Goal: Task Accomplishment & Management: Manage account settings

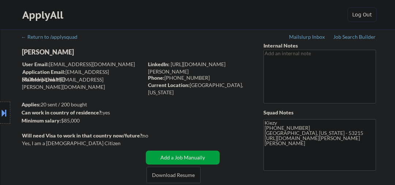
select select ""pending""
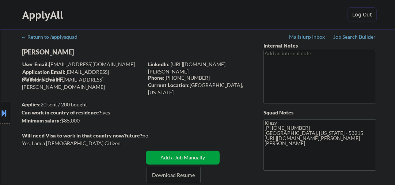
select select ""pending""
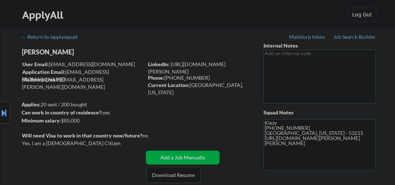
select select ""pending""
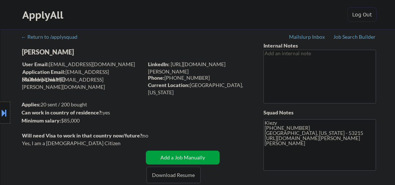
select select ""pending""
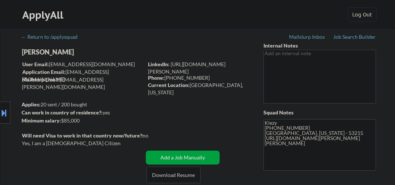
select select ""pending""
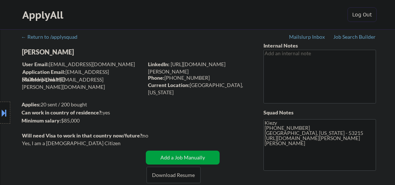
select select ""pending""
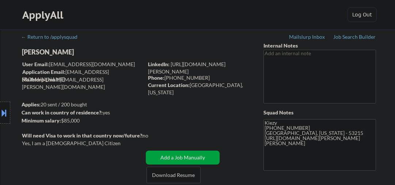
select select ""pending""
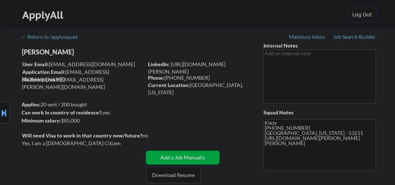
select select ""pending""
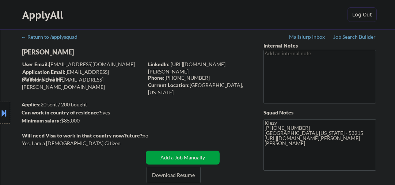
select select ""pending""
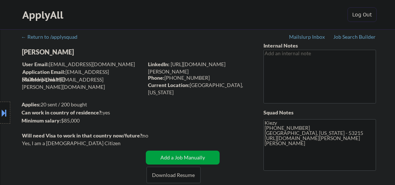
select select ""pending""
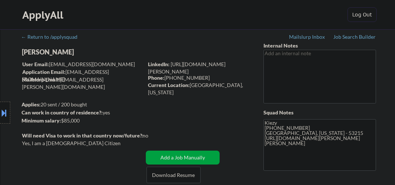
select select ""pending""
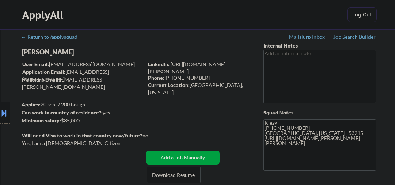
select select ""pending""
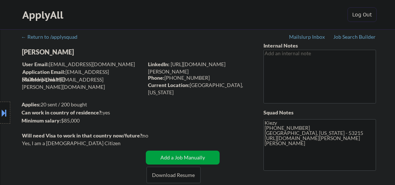
select select ""pending""
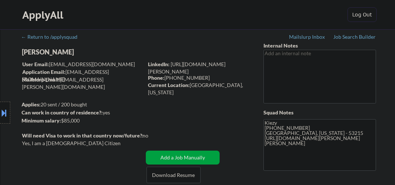
select select ""pending""
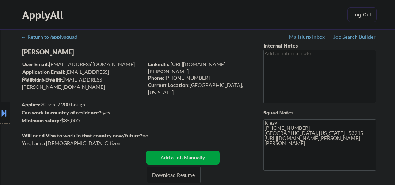
select select ""pending""
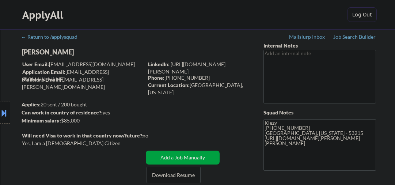
select select ""pending""
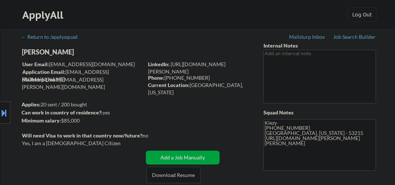
select select ""pending""
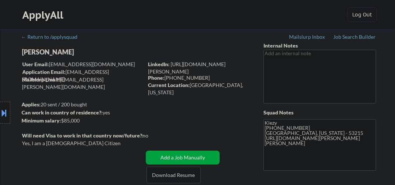
select select ""pending""
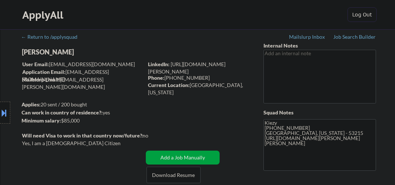
select select ""pending""
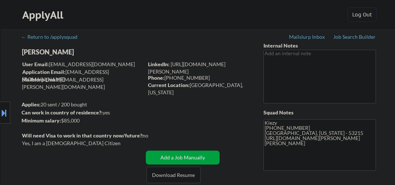
select select ""pending""
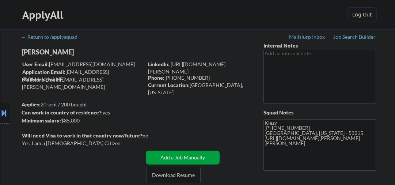
scroll to position [623, 0]
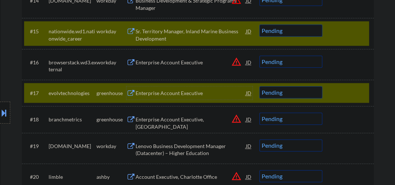
click at [183, 97] on div "Enterprise Account Executive" at bounding box center [190, 92] width 110 height 13
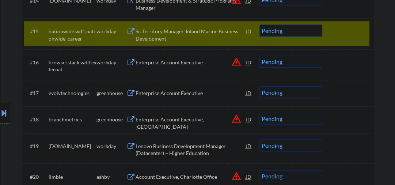
click at [345, 33] on div at bounding box center [349, 30] width 32 height 13
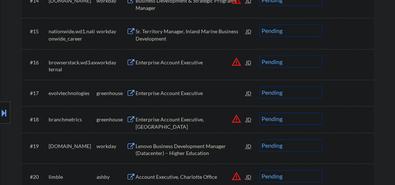
click at [189, 92] on div "Enterprise Account Executive" at bounding box center [190, 92] width 110 height 7
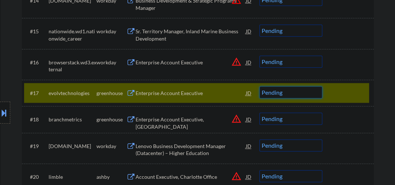
click at [279, 89] on select "Choose an option... Pending Applied Excluded (Questions) Excluded (Expired) Exc…" at bounding box center [290, 92] width 63 height 12
click at [259, 86] on select "Choose an option... Pending Applied Excluded (Questions) Excluded (Expired) Exc…" at bounding box center [290, 92] width 63 height 12
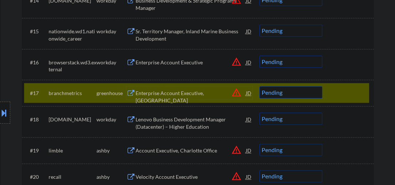
click at [185, 91] on div "Enterprise Account Executive, US" at bounding box center [190, 96] width 110 height 14
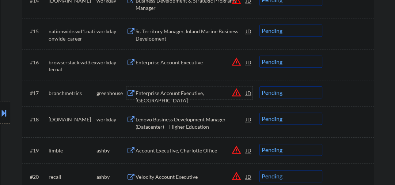
click at [280, 92] on select "Choose an option... Pending Applied Excluded (Questions) Excluded (Expired) Exc…" at bounding box center [290, 92] width 63 height 12
click at [259, 86] on select "Choose an option... Pending Applied Excluded (Questions) Excluded (Expired) Exc…" at bounding box center [290, 92] width 63 height 12
select select ""pending""
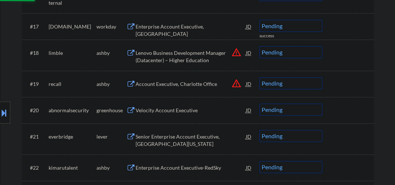
scroll to position [701, 0]
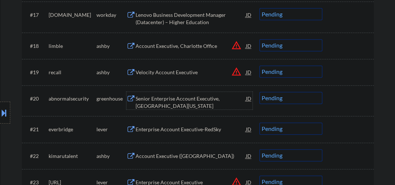
click at [154, 101] on div "Senior Enterprise Account Executive, Southern California" at bounding box center [190, 102] width 110 height 14
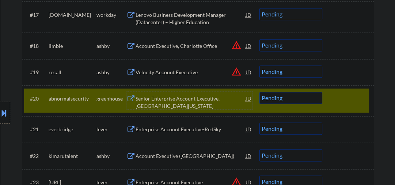
click at [176, 102] on div "Senior Enterprise Account Executive, Southern California" at bounding box center [190, 102] width 110 height 14
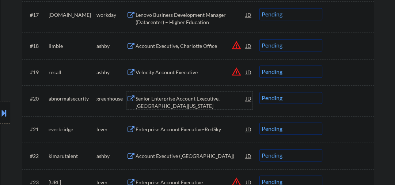
click at [298, 98] on select "Choose an option... Pending Applied Excluded (Questions) Excluded (Expired) Exc…" at bounding box center [290, 98] width 63 height 12
click at [259, 92] on select "Choose an option... Pending Applied Excluded (Questions) Excluded (Expired) Exc…" at bounding box center [290, 98] width 63 height 12
click at [165, 129] on div "Enterprise Account Executive-RedSky" at bounding box center [190, 129] width 110 height 7
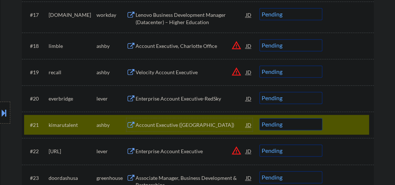
drag, startPoint x: 343, startPoint y: 129, endPoint x: 295, endPoint y: 122, distance: 48.6
click at [343, 129] on div at bounding box center [349, 124] width 32 height 13
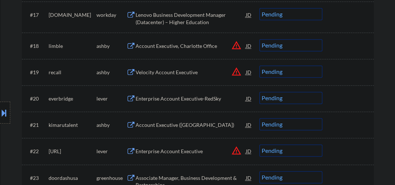
click at [186, 93] on div "Enterprise Account Executive-RedSky" at bounding box center [190, 98] width 110 height 13
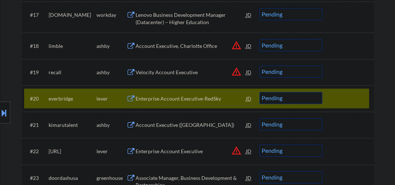
drag, startPoint x: 293, startPoint y: 101, endPoint x: 285, endPoint y: 104, distance: 8.0
click at [293, 101] on select "Choose an option... Pending Applied Excluded (Questions) Excluded (Expired) Exc…" at bounding box center [290, 98] width 63 height 12
click at [259, 92] on select "Choose an option... Pending Applied Excluded (Questions) Excluded (Expired) Exc…" at bounding box center [290, 98] width 63 height 12
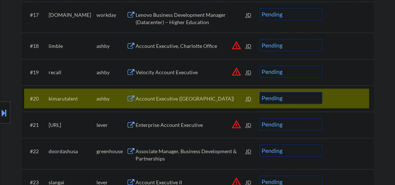
click at [176, 101] on div "Account Executive (North America)" at bounding box center [190, 98] width 110 height 7
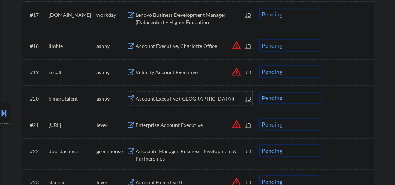
click at [180, 101] on div "Account Executive (North America)" at bounding box center [190, 98] width 110 height 7
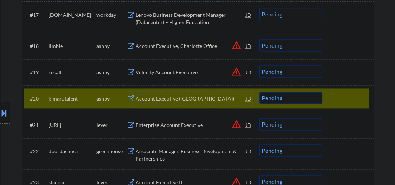
click at [155, 98] on div "Account Executive (North America)" at bounding box center [190, 98] width 110 height 7
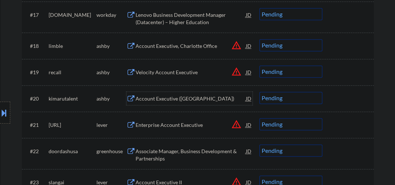
click at [273, 98] on select "Choose an option... Pending Applied Excluded (Questions) Excluded (Expired) Exc…" at bounding box center [290, 98] width 63 height 12
click at [259, 92] on select "Choose an option... Pending Applied Excluded (Questions) Excluded (Expired) Exc…" at bounding box center [290, 98] width 63 height 12
select select ""pending""
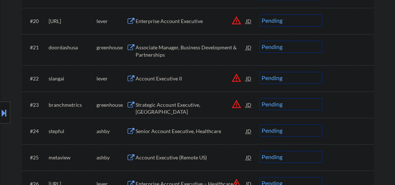
scroll to position [779, 0]
click at [181, 45] on div "Associate Manager, Business Development & Partnerships" at bounding box center [190, 50] width 110 height 14
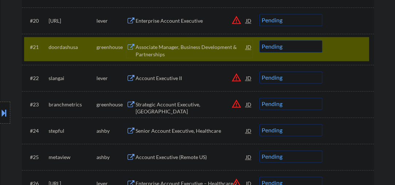
click at [336, 44] on div at bounding box center [349, 46] width 32 height 13
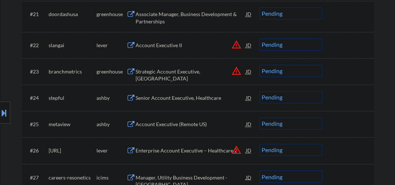
scroll to position [818, 0]
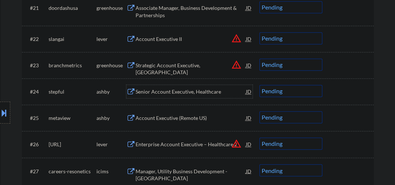
click at [151, 94] on div "Senior Account Executive, Healthcare" at bounding box center [190, 91] width 110 height 7
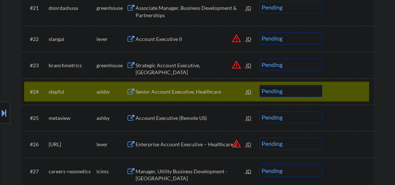
click at [285, 92] on select "Choose an option... Pending Applied Excluded (Questions) Excluded (Expired) Exc…" at bounding box center [290, 91] width 63 height 12
click at [259, 85] on select "Choose an option... Pending Applied Excluded (Questions) Excluded (Expired) Exc…" at bounding box center [290, 91] width 63 height 12
click at [166, 116] on div "Account Executive (Remote US)" at bounding box center [190, 117] width 110 height 7
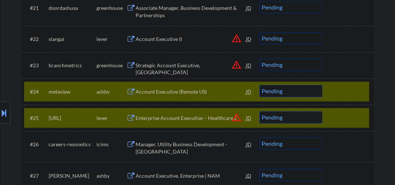
click at [165, 95] on div "Account Executive (Remote US)" at bounding box center [190, 91] width 110 height 13
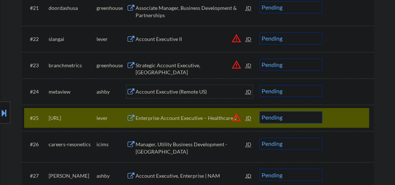
click at [330, 112] on div "#25 sanas.ai lever Enterprise Account Executive – Healthcare 2 JD warning_amber…" at bounding box center [196, 118] width 345 height 20
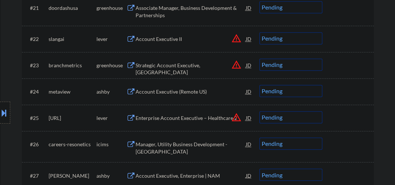
click at [288, 88] on select "Choose an option... Pending Applied Excluded (Questions) Excluded (Expired) Exc…" at bounding box center [290, 91] width 63 height 12
click at [259, 85] on select "Choose an option... Pending Applied Excluded (Questions) Excluded (Expired) Exc…" at bounding box center [290, 91] width 63 height 12
select select ""pending""
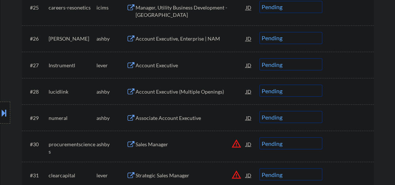
scroll to position [935, 0]
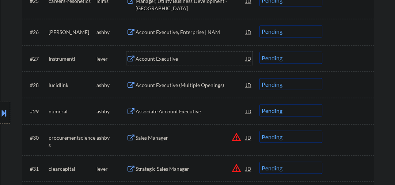
click at [165, 58] on div "Account Executive" at bounding box center [190, 58] width 110 height 7
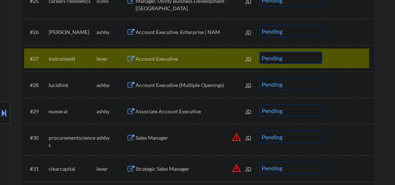
click at [303, 58] on select "Choose an option... Pending Applied Excluded (Questions) Excluded (Expired) Exc…" at bounding box center [290, 57] width 63 height 12
click at [259, 51] on select "Choose an option... Pending Applied Excluded (Questions) Excluded (Expired) Exc…" at bounding box center [290, 57] width 63 height 12
click at [162, 80] on div "Account Executive (Multiple Openings)" at bounding box center [190, 84] width 110 height 13
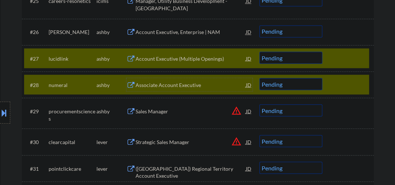
click at [342, 89] on div at bounding box center [349, 84] width 32 height 13
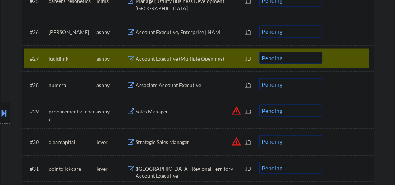
click at [280, 62] on select "Choose an option... Pending Applied Excluded (Questions) Excluded (Expired) Exc…" at bounding box center [290, 57] width 63 height 12
click at [259, 51] on select "Choose an option... Pending Applied Excluded (Questions) Excluded (Expired) Exc…" at bounding box center [290, 57] width 63 height 12
click at [181, 86] on div "Associate Account Executive" at bounding box center [190, 84] width 110 height 7
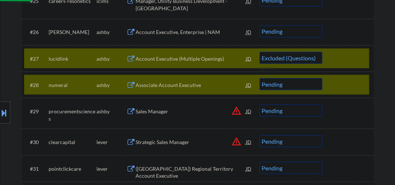
select select ""pending""
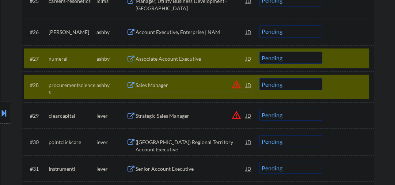
click at [332, 64] on div "#27 numeral ashby Associate Account Executive JD warning_amber Choose an option…" at bounding box center [196, 58] width 345 height 20
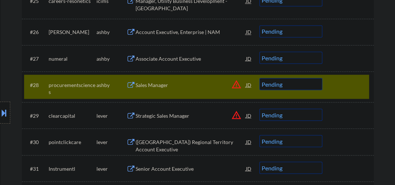
click at [340, 88] on div at bounding box center [349, 84] width 32 height 13
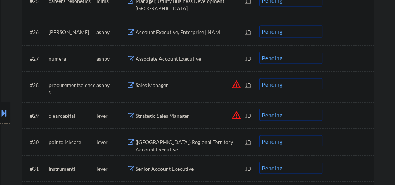
scroll to position [973, 0]
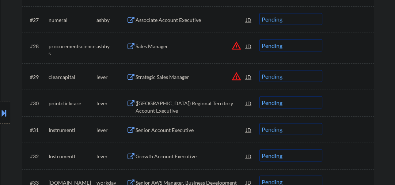
click at [171, 103] on div "(US) Regional Territory Account Executive" at bounding box center [190, 106] width 110 height 14
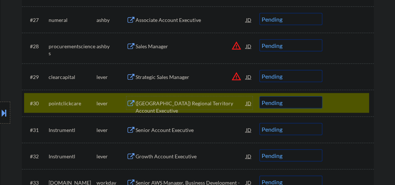
click at [291, 104] on select "Choose an option... Pending Applied Excluded (Questions) Excluded (Expired) Exc…" at bounding box center [290, 102] width 63 height 12
click at [259, 96] on select "Choose an option... Pending Applied Excluded (Questions) Excluded (Expired) Exc…" at bounding box center [290, 102] width 63 height 12
click at [161, 128] on div "Senior Account Executive" at bounding box center [190, 129] width 110 height 7
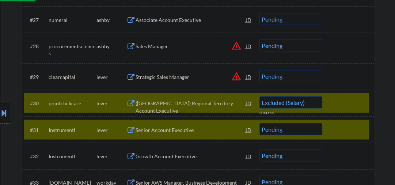
select select ""pending""
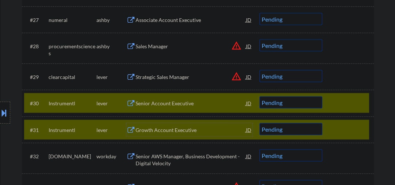
click at [334, 96] on div "#30 Instrumentl lever Senior Account Executive JD warning_amber Choose an optio…" at bounding box center [196, 103] width 345 height 20
drag, startPoint x: 344, startPoint y: 99, endPoint x: 340, endPoint y: 107, distance: 8.7
click at [344, 99] on div at bounding box center [349, 102] width 32 height 13
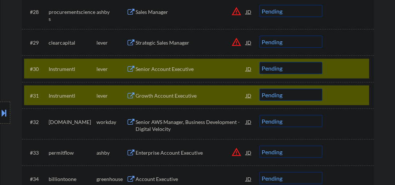
scroll to position [1012, 0]
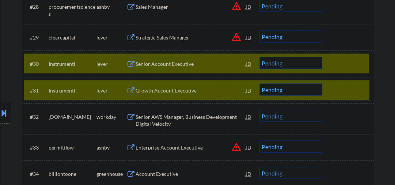
click at [343, 88] on div at bounding box center [349, 90] width 32 height 13
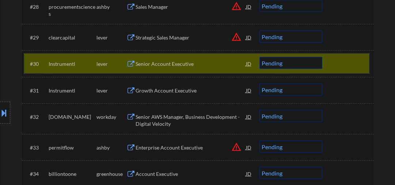
click at [343, 62] on div at bounding box center [349, 63] width 32 height 13
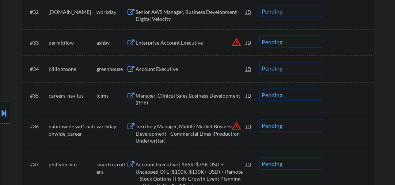
scroll to position [1129, 0]
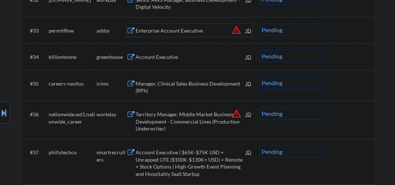
click at [166, 33] on div "Enterprise Account Executive" at bounding box center [190, 30] width 110 height 7
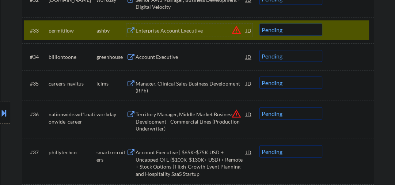
click at [283, 33] on select "Choose an option... Pending Applied Excluded (Questions) Excluded (Expired) Exc…" at bounding box center [290, 30] width 63 height 12
click at [259, 24] on select "Choose an option... Pending Applied Excluded (Questions) Excluded (Expired) Exc…" at bounding box center [290, 30] width 63 height 12
click at [182, 57] on div "Account Executive" at bounding box center [190, 56] width 110 height 7
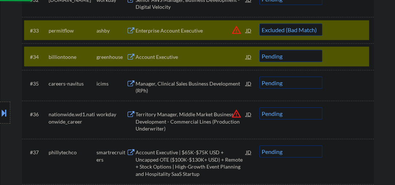
select select ""pending""
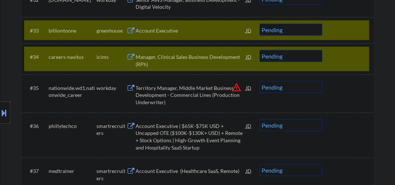
click at [351, 58] on div at bounding box center [349, 56] width 32 height 13
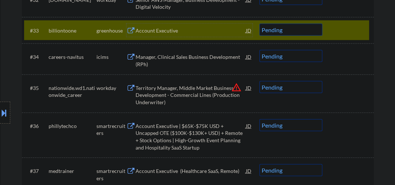
click at [185, 27] on div "Account Executive" at bounding box center [190, 30] width 110 height 7
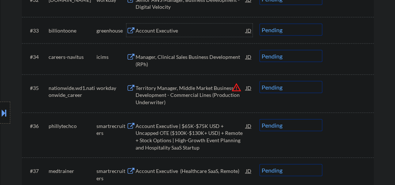
click at [167, 27] on div "Account Executive" at bounding box center [190, 30] width 110 height 7
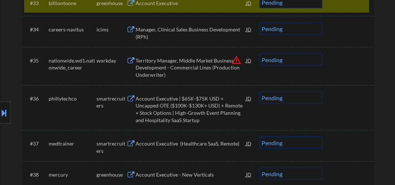
scroll to position [1168, 0]
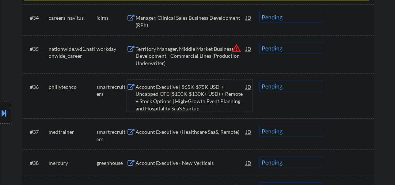
click at [159, 99] on div "Account Executive | $65K-$75K USD + Uncapped OTE ($100K-$130K+ USD) + Remote + …" at bounding box center [190, 97] width 110 height 28
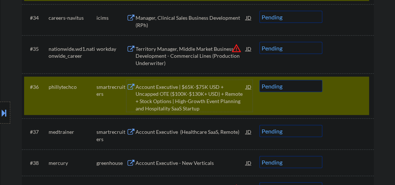
click at [281, 85] on select "Choose an option... Pending Applied Excluded (Questions) Excluded (Expired) Exc…" at bounding box center [290, 86] width 63 height 12
click at [259, 80] on select "Choose an option... Pending Applied Excluded (Questions) Excluded (Expired) Exc…" at bounding box center [290, 86] width 63 height 12
click at [186, 134] on div "Account Executive (Healthcare SaaS, Remote)" at bounding box center [190, 131] width 110 height 7
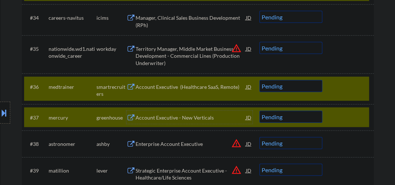
click at [359, 129] on div "#37 mercury greenhouse Account Executive - New Verticals JD warning_amber Choos…" at bounding box center [198, 117] width 352 height 26
click at [345, 120] on div at bounding box center [349, 117] width 32 height 13
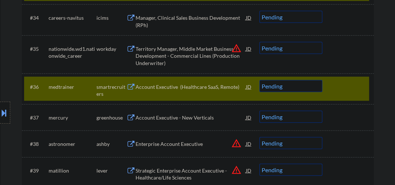
click at [286, 86] on select "Choose an option... Pending Applied Excluded (Questions) Excluded (Expired) Exc…" at bounding box center [290, 86] width 63 height 12
click at [259, 80] on select "Choose an option... Pending Applied Excluded (Questions) Excluded (Expired) Exc…" at bounding box center [290, 86] width 63 height 12
click at [186, 121] on div "Account Executive - New Verticals" at bounding box center [190, 117] width 110 height 7
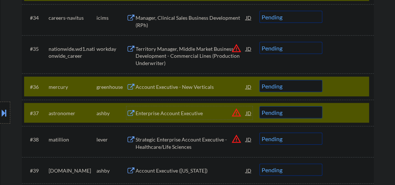
click at [354, 117] on div at bounding box center [349, 112] width 32 height 13
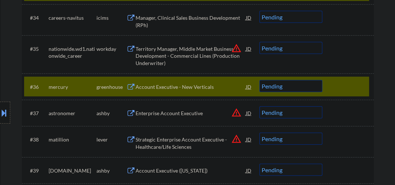
click at [193, 86] on div "Account Executive - New Verticals" at bounding box center [190, 86] width 110 height 7
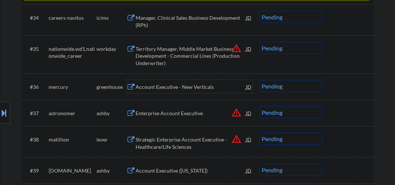
click at [289, 88] on select "Choose an option... Pending Applied Excluded (Questions) Excluded (Expired) Exc…" at bounding box center [290, 86] width 63 height 12
click at [259, 80] on select "Choose an option... Pending Applied Excluded (Questions) Excluded (Expired) Exc…" at bounding box center [290, 86] width 63 height 12
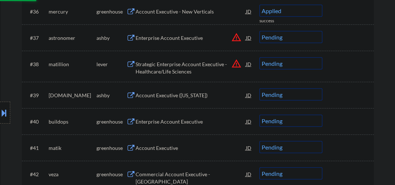
scroll to position [1246, 0]
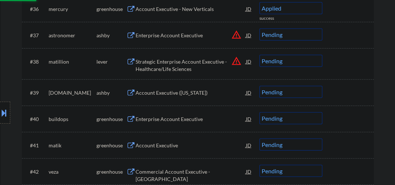
click at [163, 88] on div "Account Executive (New York)" at bounding box center [190, 92] width 110 height 13
select select ""pending""
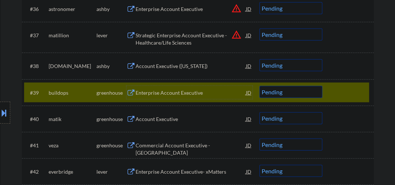
click at [153, 100] on div "#39 buildops greenhouse Enterprise Account Executive JD warning_amber Choose an…" at bounding box center [196, 93] width 345 height 20
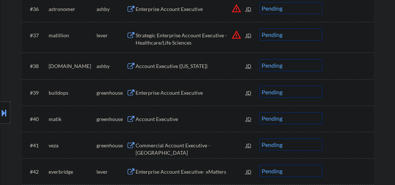
click at [152, 93] on div "Enterprise Account Executive" at bounding box center [190, 92] width 110 height 7
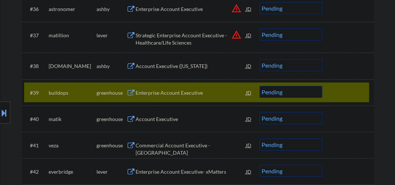
click at [274, 94] on select "Choose an option... Pending Applied Excluded (Questions) Excluded (Expired) Exc…" at bounding box center [290, 92] width 63 height 12
click at [259, 86] on select "Choose an option... Pending Applied Excluded (Questions) Excluded (Expired) Exc…" at bounding box center [290, 92] width 63 height 12
select select ""pending""
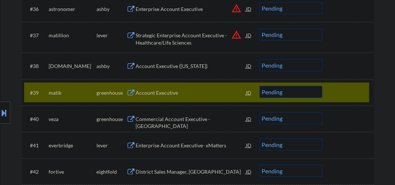
click at [333, 94] on div at bounding box center [349, 92] width 32 height 13
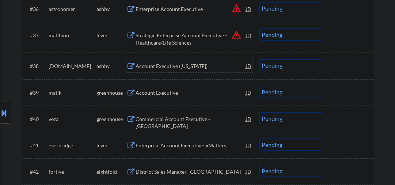
click at [187, 67] on div "Account Executive (New York)" at bounding box center [190, 65] width 110 height 7
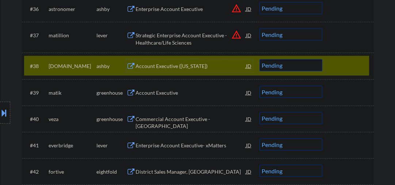
click at [270, 64] on select "Choose an option... Pending Applied Excluded (Questions) Excluded (Expired) Exc…" at bounding box center [290, 65] width 63 height 12
click at [259, 59] on select "Choose an option... Pending Applied Excluded (Questions) Excluded (Expired) Exc…" at bounding box center [290, 65] width 63 height 12
click at [173, 93] on div "Account Executive" at bounding box center [190, 92] width 110 height 7
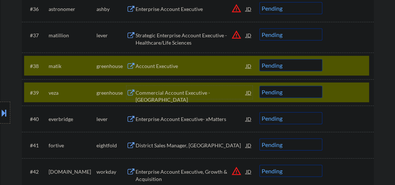
click at [335, 97] on div at bounding box center [349, 92] width 32 height 13
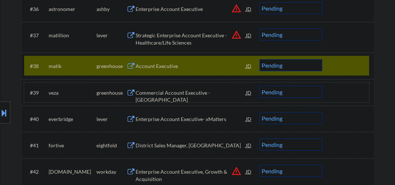
click at [267, 69] on select "Choose an option... Pending Applied Excluded (Questions) Excluded (Expired) Exc…" at bounding box center [290, 65] width 63 height 12
click at [259, 59] on select "Choose an option... Pending Applied Excluded (Questions) Excluded (Expired) Exc…" at bounding box center [290, 65] width 63 height 12
click at [186, 92] on div "Commercial Account Executive - North Central" at bounding box center [190, 96] width 110 height 14
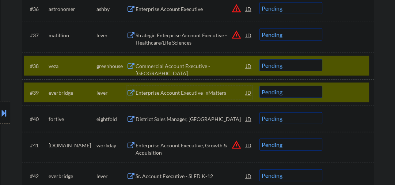
click at [336, 95] on div at bounding box center [349, 92] width 32 height 13
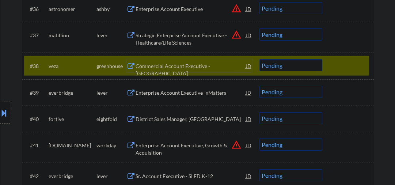
click at [208, 72] on div "Commercial Account Executive - North Central" at bounding box center [190, 65] width 110 height 13
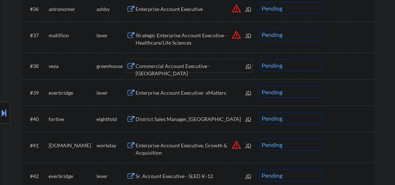
click at [276, 66] on select "Choose an option... Pending Applied Excluded (Questions) Excluded (Expired) Exc…" at bounding box center [290, 65] width 63 height 12
click at [259, 59] on select "Choose an option... Pending Applied Excluded (Questions) Excluded (Expired) Exc…" at bounding box center [290, 65] width 63 height 12
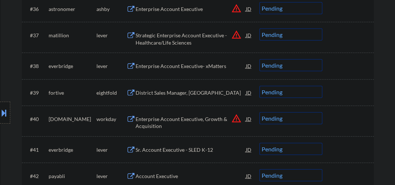
click at [168, 67] on div "Enterprise Account Executive- xMatters" at bounding box center [190, 65] width 110 height 7
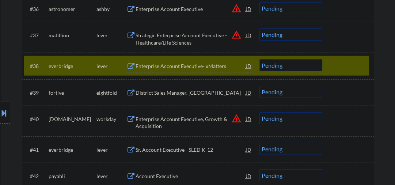
click at [284, 66] on select "Choose an option... Pending Applied Excluded (Questions) Excluded (Expired) Exc…" at bounding box center [290, 65] width 63 height 12
click at [259, 59] on select "Choose an option... Pending Applied Excluded (Questions) Excluded (Expired) Exc…" at bounding box center [290, 65] width 63 height 12
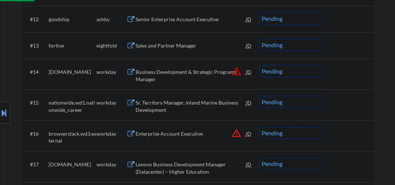
select select ""pending""
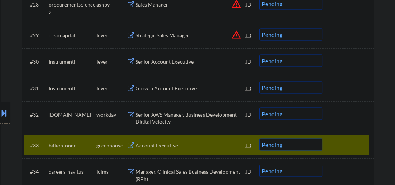
scroll to position [1090, 0]
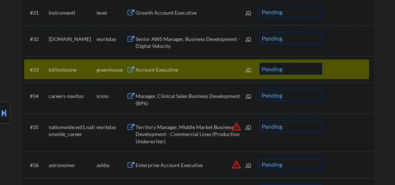
click at [165, 69] on div "Account Executive" at bounding box center [190, 69] width 110 height 7
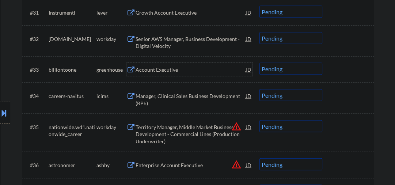
click at [150, 69] on div "Account Executive" at bounding box center [190, 69] width 110 height 7
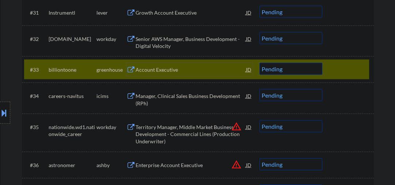
click at [272, 72] on select "Choose an option... Pending Applied Excluded (Questions) Excluded (Expired) Exc…" at bounding box center [290, 69] width 63 height 12
click at [259, 63] on select "Choose an option... Pending Applied Excluded (Questions) Excluded (Expired) Exc…" at bounding box center [290, 69] width 63 height 12
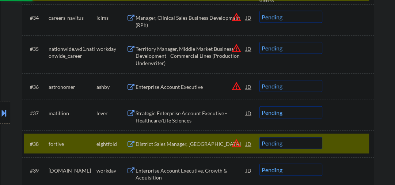
select select ""pending""
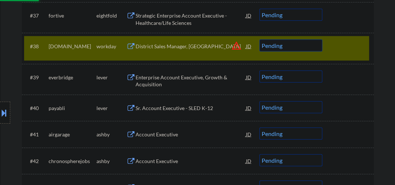
scroll to position [1285, 0]
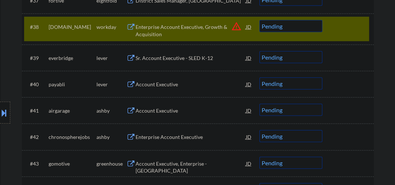
click at [179, 58] on div "Sr. Account Executive - SLED K-12" at bounding box center [190, 57] width 110 height 7
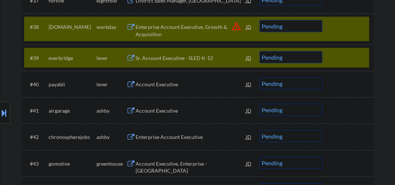
click at [342, 35] on div "#38 pluralsight.wd1.careers workday Enterprise Account Executive, Growth & Acqu…" at bounding box center [196, 29] width 345 height 24
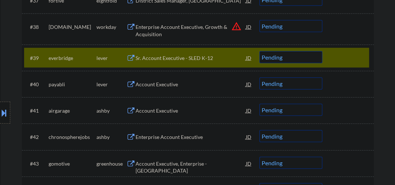
click at [263, 57] on select "Choose an option... Pending Applied Excluded (Questions) Excluded (Expired) Exc…" at bounding box center [290, 57] width 63 height 12
click at [259, 51] on select "Choose an option... Pending Applied Excluded (Questions) Excluded (Expired) Exc…" at bounding box center [290, 57] width 63 height 12
click at [162, 85] on div "Account Executive" at bounding box center [190, 84] width 110 height 7
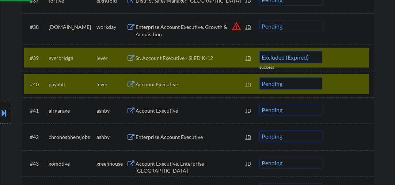
select select ""pending""
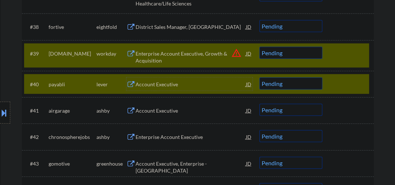
click at [331, 55] on div "#39 pluralsight.wd1.careers workday Enterprise Account Executive, Growth & Acqu…" at bounding box center [196, 55] width 345 height 24
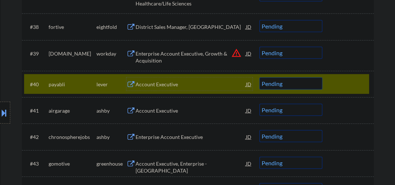
click at [155, 82] on div "Account Executive" at bounding box center [190, 84] width 110 height 7
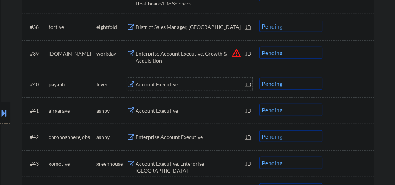
click at [272, 81] on select "Choose an option... Pending Applied Excluded (Questions) Excluded (Expired) Exc…" at bounding box center [290, 83] width 63 height 12
click at [259, 77] on select "Choose an option... Pending Applied Excluded (Questions) Excluded (Expired) Exc…" at bounding box center [290, 83] width 63 height 12
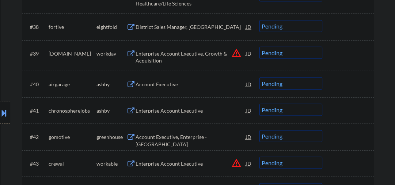
click at [162, 84] on div "Account Executive" at bounding box center [190, 84] width 110 height 7
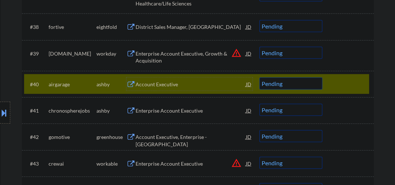
click at [272, 83] on select "Choose an option... Pending Applied Excluded (Questions) Excluded (Expired) Exc…" at bounding box center [290, 83] width 63 height 12
click at [259, 77] on select "Choose an option... Pending Applied Excluded (Questions) Excluded (Expired) Exc…" at bounding box center [290, 83] width 63 height 12
click at [164, 110] on div "Enterprise Account Executive" at bounding box center [190, 110] width 110 height 7
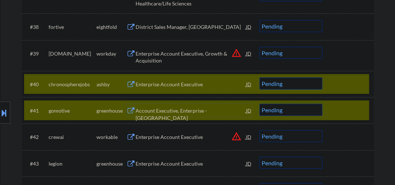
drag, startPoint x: 334, startPoint y: 110, endPoint x: 329, endPoint y: 109, distance: 5.9
click at [334, 110] on div at bounding box center [349, 110] width 32 height 13
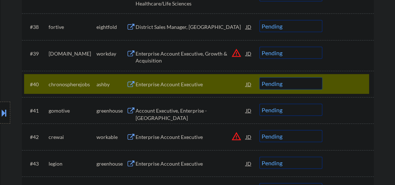
click at [203, 89] on div "Enterprise Account Executive" at bounding box center [190, 83] width 110 height 13
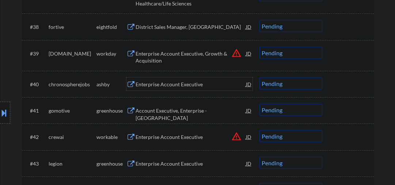
click at [269, 83] on select "Choose an option... Pending Applied Excluded (Questions) Excluded (Expired) Exc…" at bounding box center [290, 83] width 63 height 12
click at [259, 77] on select "Choose an option... Pending Applied Excluded (Questions) Excluded (Expired) Exc…" at bounding box center [290, 83] width 63 height 12
click at [171, 114] on div "Account Executive, Enterprise - West Central" at bounding box center [190, 110] width 110 height 13
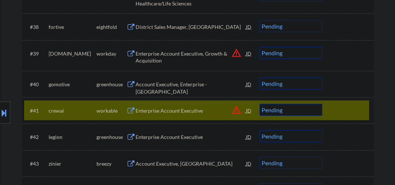
click at [300, 85] on select "Choose an option... Pending Applied Excluded (Questions) Excluded (Expired) Exc…" at bounding box center [290, 83] width 63 height 12
click at [259, 77] on select "Choose an option... Pending Applied Excluded (Questions) Excluded (Expired) Exc…" at bounding box center [290, 83] width 63 height 12
click at [340, 109] on div at bounding box center [349, 110] width 32 height 13
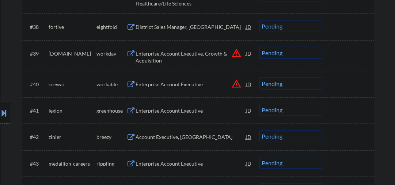
click at [205, 85] on div "Enterprise Account Executive" at bounding box center [190, 84] width 110 height 7
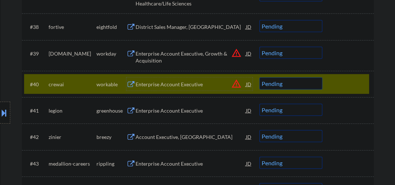
click at [273, 83] on select "Choose an option... Pending Applied Excluded (Questions) Excluded (Expired) Exc…" at bounding box center [290, 83] width 63 height 12
click at [259, 77] on select "Choose an option... Pending Applied Excluded (Questions) Excluded (Expired) Exc…" at bounding box center [290, 83] width 63 height 12
click at [196, 114] on div "Enterprise Account Executive" at bounding box center [190, 110] width 110 height 7
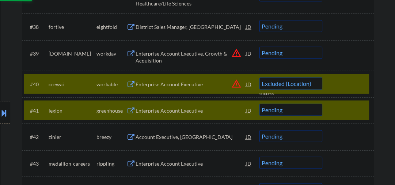
select select ""pending""
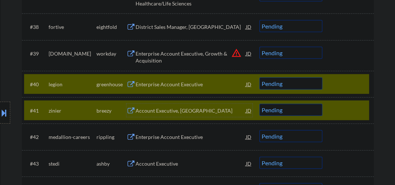
click at [349, 84] on div at bounding box center [349, 83] width 32 height 13
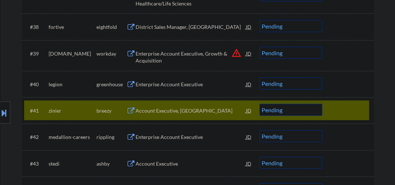
click at [169, 115] on div "Account Executive, [GEOGRAPHIC_DATA]" at bounding box center [190, 110] width 110 height 13
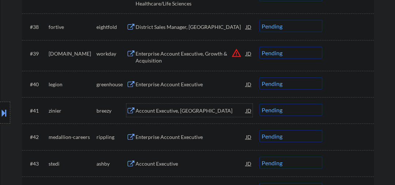
scroll to position [1324, 0]
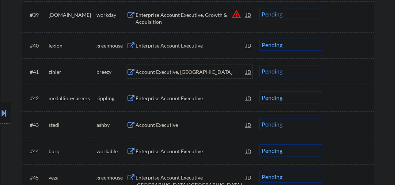
click at [156, 99] on div "Enterprise Account Executive" at bounding box center [190, 98] width 110 height 7
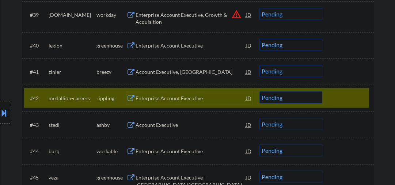
click at [345, 96] on div at bounding box center [349, 97] width 32 height 13
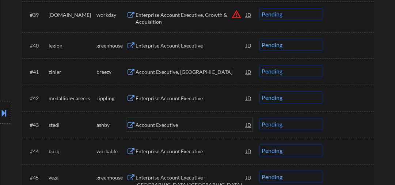
click at [151, 127] on div "Account Executive" at bounding box center [190, 124] width 110 height 7
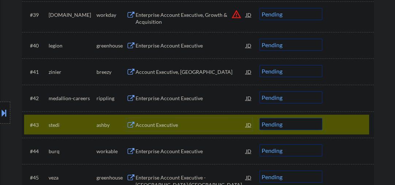
click at [266, 127] on select "Choose an option... Pending Applied Excluded (Questions) Excluded (Expired) Exc…" at bounding box center [290, 124] width 63 height 12
click at [259, 118] on select "Choose an option... Pending Applied Excluded (Questions) Excluded (Expired) Exc…" at bounding box center [290, 124] width 63 height 12
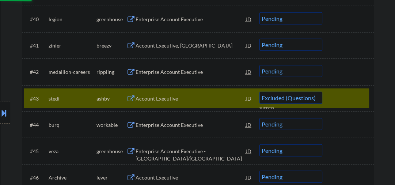
scroll to position [1363, 0]
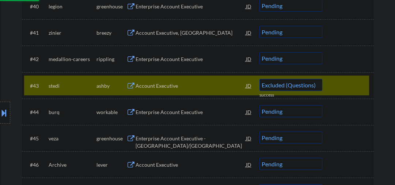
select select ""pending""
click at [161, 114] on div "Enterprise Account Executive" at bounding box center [190, 111] width 110 height 7
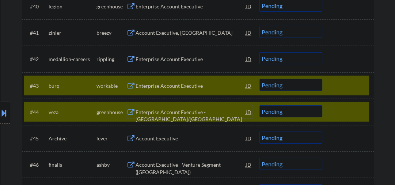
click at [342, 89] on div at bounding box center [349, 85] width 32 height 13
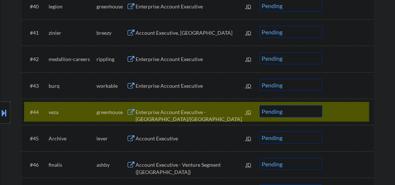
click at [159, 111] on div "Enterprise Account Executive - IL/WI" at bounding box center [190, 115] width 110 height 14
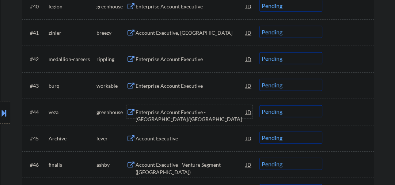
click at [280, 113] on select "Choose an option... Pending Applied Excluded (Questions) Excluded (Expired) Exc…" at bounding box center [290, 111] width 63 height 12
click at [259, 105] on select "Choose an option... Pending Applied Excluded (Questions) Excluded (Expired) Exc…" at bounding box center [290, 111] width 63 height 12
select select ""pending""
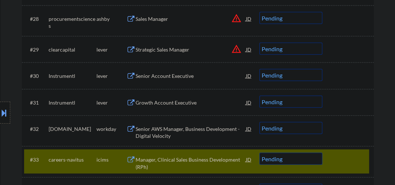
scroll to position [1051, 0]
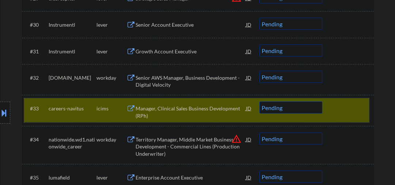
click at [346, 105] on div at bounding box center [349, 107] width 32 height 13
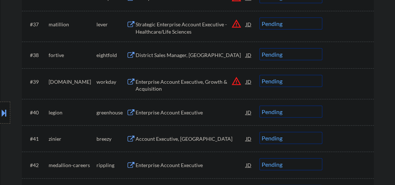
scroll to position [1324, 0]
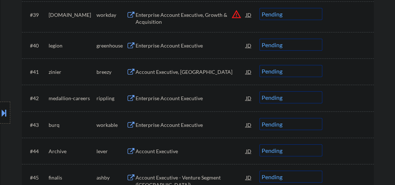
click at [181, 45] on div "Enterprise Account Executive" at bounding box center [190, 45] width 110 height 7
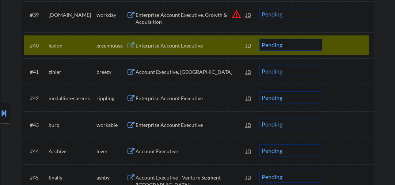
click at [147, 47] on div "Enterprise Account Executive" at bounding box center [190, 45] width 110 height 7
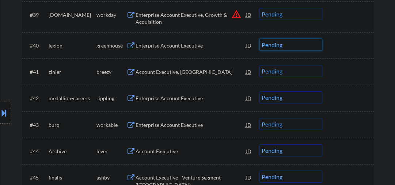
click at [272, 44] on select "Choose an option... Pending Applied Excluded (Questions) Excluded (Expired) Exc…" at bounding box center [290, 45] width 63 height 12
click at [259, 39] on select "Choose an option... Pending Applied Excluded (Questions) Excluded (Expired) Exc…" at bounding box center [290, 45] width 63 height 12
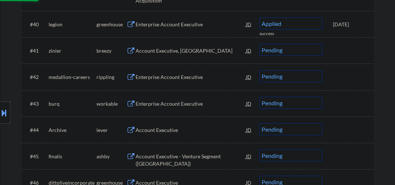
scroll to position [1363, 0]
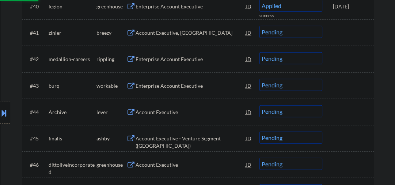
select select ""pending""
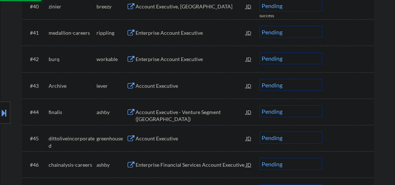
click at [163, 32] on div "Enterprise Account Executive" at bounding box center [190, 32] width 110 height 7
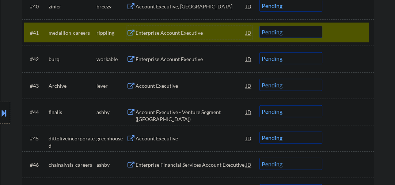
click at [340, 37] on div at bounding box center [349, 32] width 32 height 13
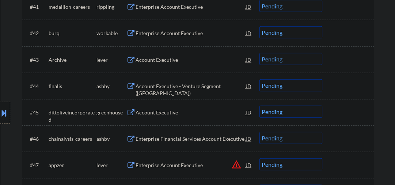
scroll to position [1402, 0]
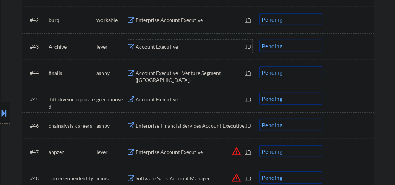
click at [157, 45] on div "Account Executive" at bounding box center [190, 46] width 110 height 7
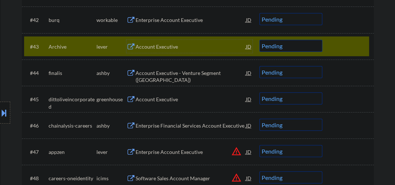
click at [152, 47] on div "Account Executive" at bounding box center [190, 46] width 110 height 7
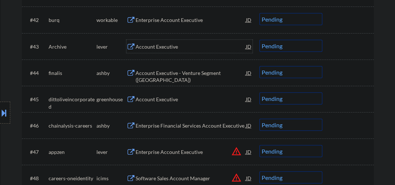
click at [269, 43] on select "Choose an option... Pending Applied Excluded (Questions) Excluded (Expired) Exc…" at bounding box center [290, 46] width 63 height 12
click at [259, 40] on select "Choose an option... Pending Applied Excluded (Questions) Excluded (Expired) Exc…" at bounding box center [290, 46] width 63 height 12
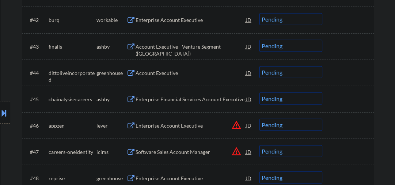
scroll to position [1363, 0]
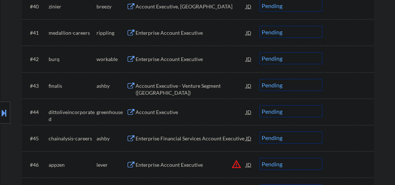
click at [161, 86] on div "Account Executive - Venture Segment (USA)" at bounding box center [190, 89] width 110 height 14
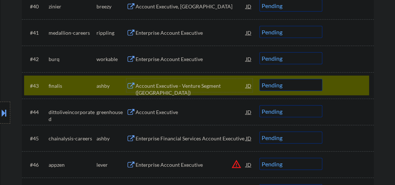
click at [273, 84] on select "Choose an option... Pending Applied Excluded (Questions) Excluded (Expired) Exc…" at bounding box center [290, 85] width 63 height 12
click at [278, 87] on select "Choose an option... Pending Applied Excluded (Questions) Excluded (Expired) Exc…" at bounding box center [290, 85] width 63 height 12
click at [259, 79] on select "Choose an option... Pending Applied Excluded (Questions) Excluded (Expired) Exc…" at bounding box center [290, 85] width 63 height 12
click at [160, 113] on div "Account Executive" at bounding box center [190, 111] width 110 height 7
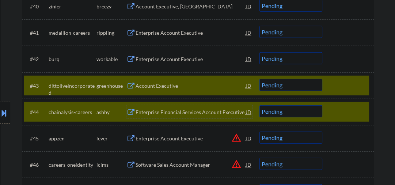
click at [334, 110] on div at bounding box center [349, 111] width 32 height 13
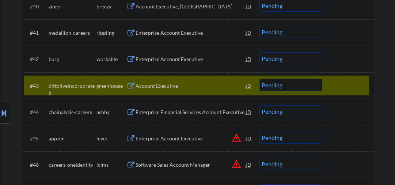
click at [157, 84] on div "Account Executive" at bounding box center [190, 85] width 110 height 7
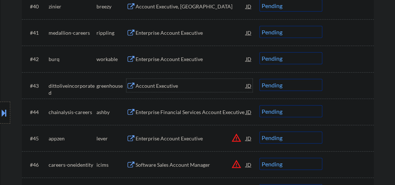
click at [278, 88] on select "Choose an option... Pending Applied Excluded (Questions) Excluded (Expired) Exc…" at bounding box center [290, 85] width 63 height 12
click at [259, 79] on select "Choose an option... Pending Applied Excluded (Questions) Excluded (Expired) Exc…" at bounding box center [290, 85] width 63 height 12
select select ""pending""
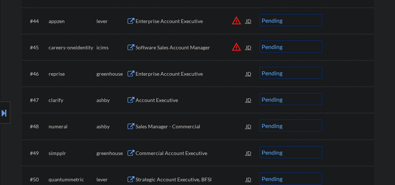
scroll to position [1441, 0]
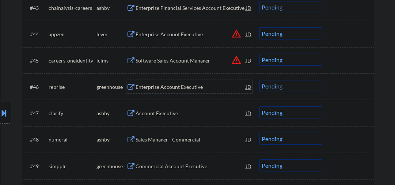
click at [151, 87] on div "Enterprise Account Executive" at bounding box center [190, 86] width 110 height 7
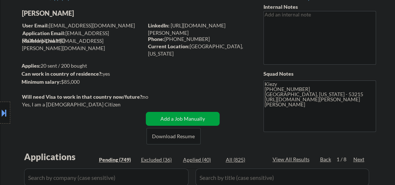
scroll to position [1435, 0]
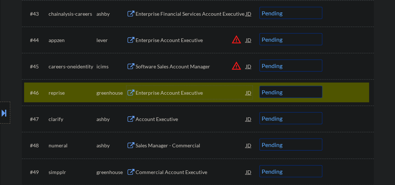
click at [161, 89] on div "Enterprise Account Executive" at bounding box center [190, 92] width 110 height 13
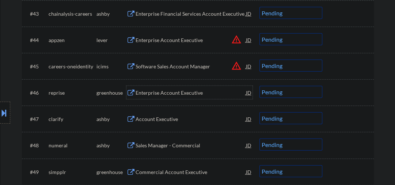
click at [270, 95] on select "Choose an option... Pending Applied Excluded (Questions) Excluded (Expired) Exc…" at bounding box center [290, 92] width 63 height 12
click at [259, 86] on select "Choose an option... Pending Applied Excluded (Questions) Excluded (Expired) Exc…" at bounding box center [290, 92] width 63 height 12
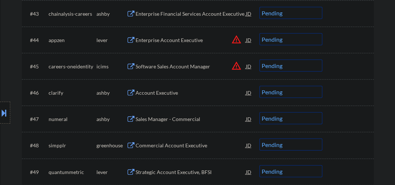
click at [143, 97] on div "Account Executive" at bounding box center [190, 92] width 110 height 13
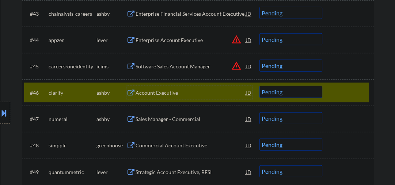
drag, startPoint x: 145, startPoint y: 93, endPoint x: 145, endPoint y: 89, distance: 3.7
click at [146, 93] on div "Account Executive" at bounding box center [190, 92] width 110 height 7
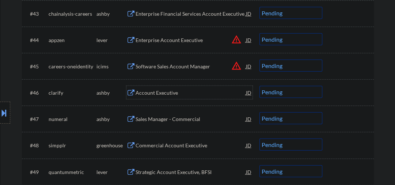
click at [285, 89] on select "Choose an option... Pending Applied Excluded (Questions) Excluded (Expired) Exc…" at bounding box center [290, 92] width 63 height 12
click at [259, 86] on select "Choose an option... Pending Applied Excluded (Questions) Excluded (Expired) Exc…" at bounding box center [290, 92] width 63 height 12
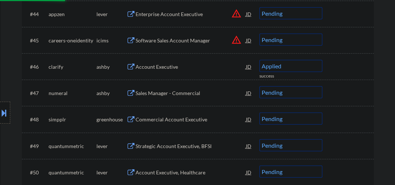
scroll to position [1474, 0]
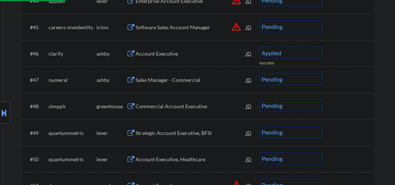
select select ""pending""
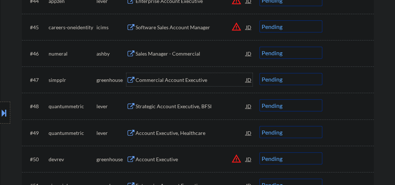
click at [161, 82] on div "Commercial Account Executive" at bounding box center [190, 79] width 110 height 7
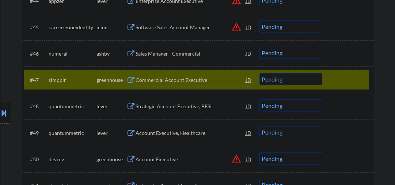
click at [168, 107] on div "Strategic Account Executive, BFSI" at bounding box center [190, 106] width 110 height 7
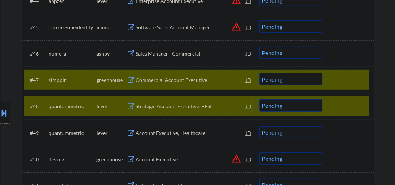
click at [291, 83] on select "Choose an option... Pending Applied Excluded (Questions) Excluded (Expired) Exc…" at bounding box center [290, 79] width 63 height 12
click at [259, 73] on select "Choose an option... Pending Applied Excluded (Questions) Excluded (Expired) Exc…" at bounding box center [290, 79] width 63 height 12
select select ""pending""
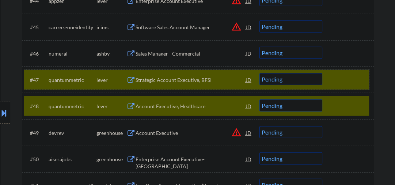
click at [334, 78] on div at bounding box center [349, 79] width 32 height 13
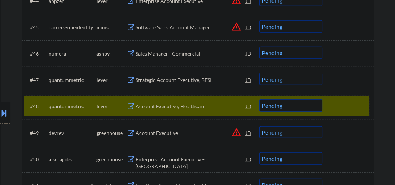
click at [339, 107] on div at bounding box center [349, 105] width 32 height 13
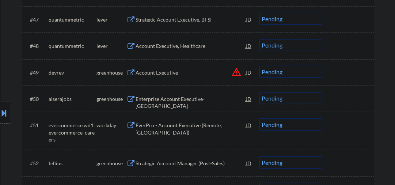
scroll to position [1552, 0]
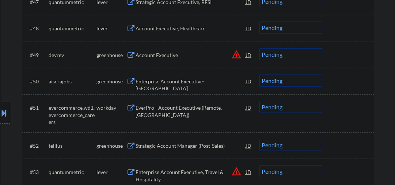
click at [164, 85] on div "Enterprise Account Executive- Chicago" at bounding box center [190, 80] width 110 height 13
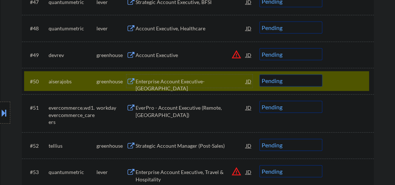
click at [268, 81] on select "Choose an option... Pending Applied Excluded (Questions) Excluded (Expired) Exc…" at bounding box center [290, 80] width 63 height 12
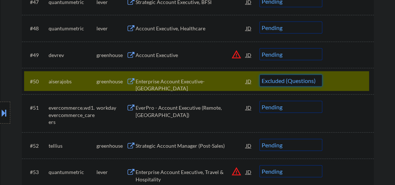
click at [259, 74] on select "Choose an option... Pending Applied Excluded (Questions) Excluded (Expired) Exc…" at bounding box center [290, 80] width 63 height 12
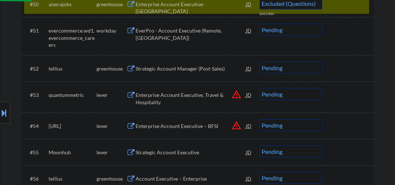
scroll to position [1630, 0]
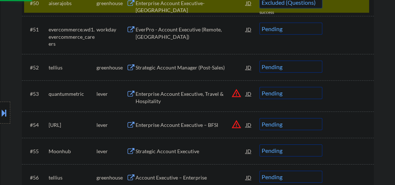
select select ""pending""
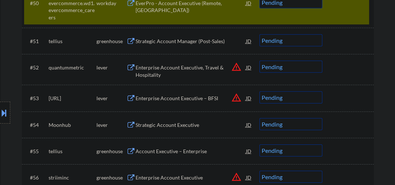
click at [166, 41] on div "Strategic Account Manager (Post-Sales)" at bounding box center [190, 41] width 110 height 7
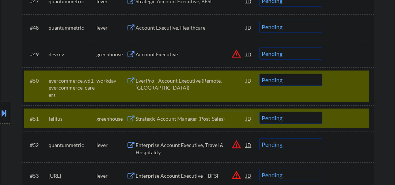
scroll to position [1552, 0]
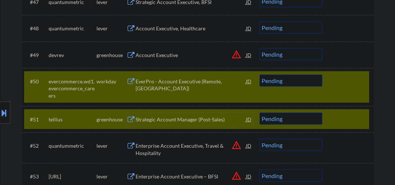
click at [341, 80] on div at bounding box center [349, 80] width 32 height 13
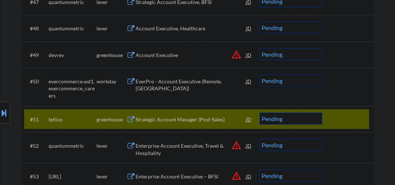
click at [175, 115] on div "Strategic Account Manager (Post-Sales)" at bounding box center [190, 118] width 110 height 13
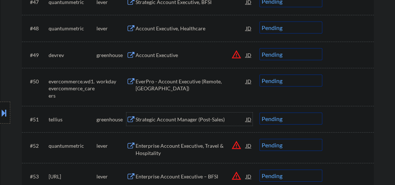
drag, startPoint x: 276, startPoint y: 119, endPoint x: 263, endPoint y: 114, distance: 14.2
click at [276, 118] on select "Choose an option... Pending Applied Excluded (Questions) Excluded (Expired) Exc…" at bounding box center [290, 118] width 63 height 12
click at [259, 112] on select "Choose an option... Pending Applied Excluded (Questions) Excluded (Expired) Exc…" at bounding box center [290, 118] width 63 height 12
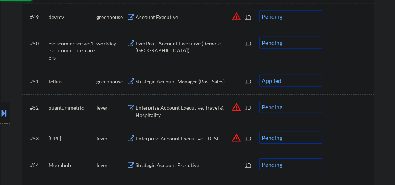
scroll to position [1630, 0]
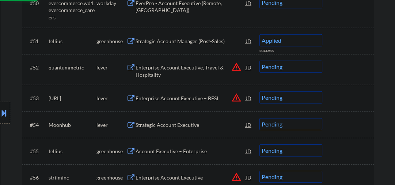
click at [168, 127] on div "Strategic Account Executive" at bounding box center [190, 124] width 110 height 7
select select ""pending""
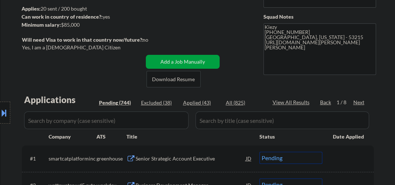
scroll to position [150, 0]
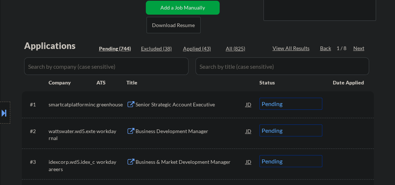
click at [195, 49] on div "Applied (43)" at bounding box center [201, 48] width 37 height 7
select select ""applied""
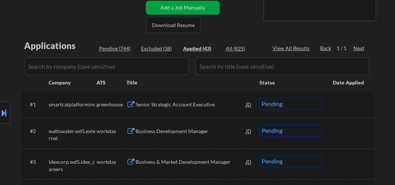
select select ""applied""
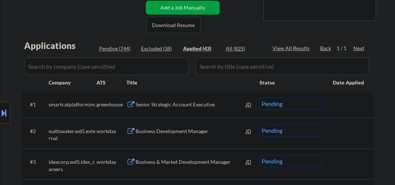
select select ""applied""
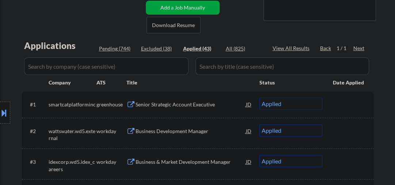
select select ""applied""
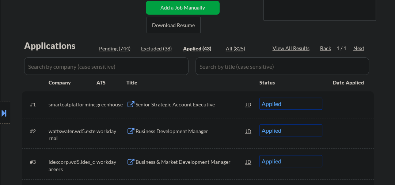
select select ""applied""
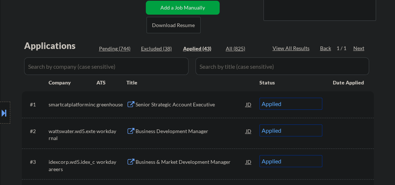
select select ""applied""
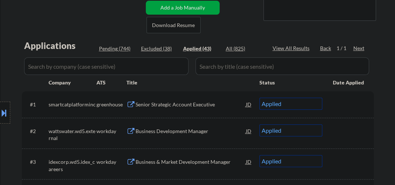
select select ""applied""
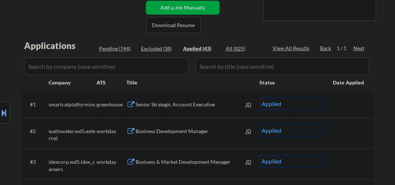
select select ""applied""
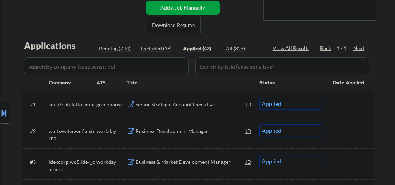
select select ""applied""
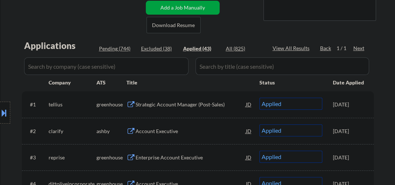
click at [110, 49] on div "Location Inclusions: Milwaukee, WI West Allis, WI Wauwatosa, WI Greenfield, WI …" at bounding box center [65, 112] width 131 height 135
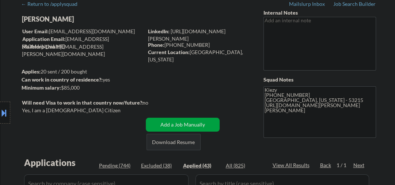
scroll to position [111, 0]
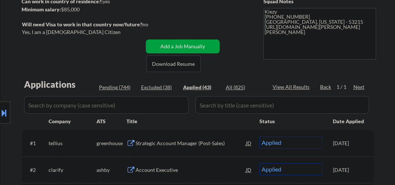
click at [125, 89] on div "Location Inclusions: Milwaukee, WI West Allis, WI Wauwatosa, WI Greenfield, WI …" at bounding box center [65, 112] width 131 height 135
click at [125, 88] on div "Location Inclusions: Milwaukee, WI West Allis, WI Wauwatosa, WI Greenfield, WI …" at bounding box center [65, 112] width 131 height 135
click at [126, 88] on div "Location Inclusions: Milwaukee, WI West Allis, WI Wauwatosa, WI Greenfield, WI …" at bounding box center [65, 112] width 131 height 135
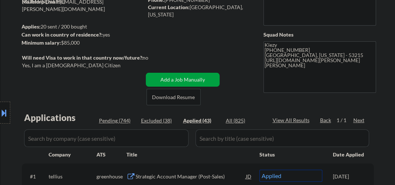
scroll to position [117, 0]
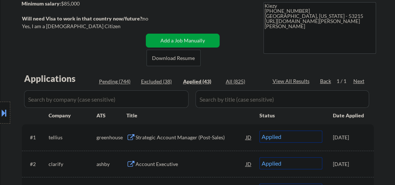
click at [123, 81] on div "Location Inclusions: Milwaukee, WI West Allis, WI Wauwatosa, WI Greenfield, WI …" at bounding box center [65, 112] width 131 height 135
click at [123, 82] on div "Location Inclusions: Milwaukee, WI West Allis, WI Wauwatosa, WI Greenfield, WI …" at bounding box center [65, 112] width 131 height 135
click at [122, 83] on div "Location Inclusions: Milwaukee, WI West Allis, WI Wauwatosa, WI Greenfield, WI …" at bounding box center [65, 112] width 131 height 135
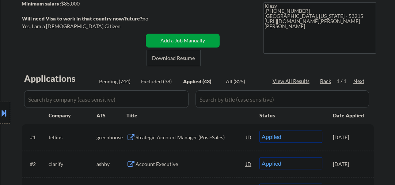
click at [122, 80] on div "Location Inclusions: Milwaukee, WI West Allis, WI Wauwatosa, WI Greenfield, WI …" at bounding box center [65, 112] width 131 height 135
click at [121, 81] on div "Location Inclusions: Milwaukee, WI West Allis, WI Wauwatosa, WI Greenfield, WI …" at bounding box center [65, 112] width 131 height 135
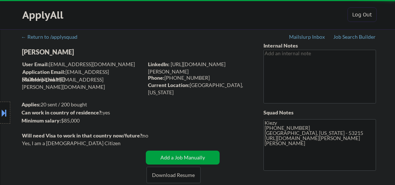
select select ""pending""
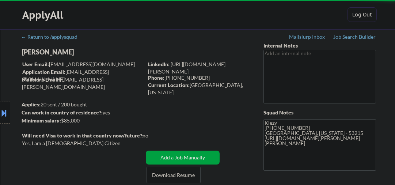
select select ""pending""
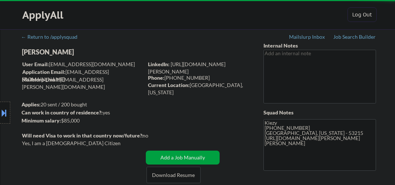
select select ""pending""
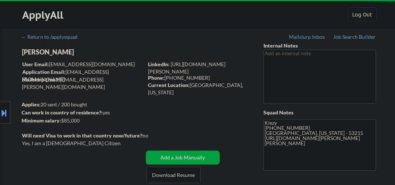
select select ""pending""
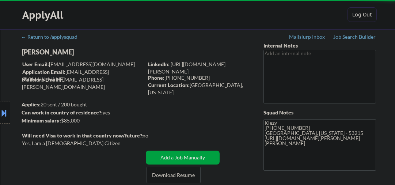
select select ""pending""
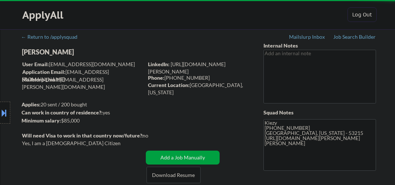
select select ""pending""
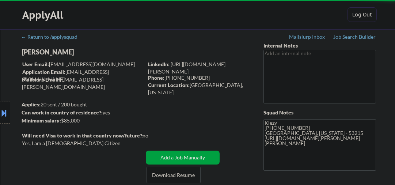
select select ""pending""
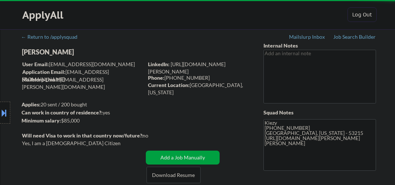
select select ""pending""
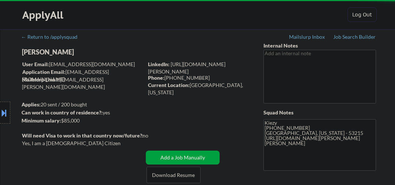
select select ""pending""
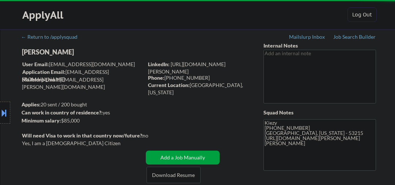
select select ""pending""
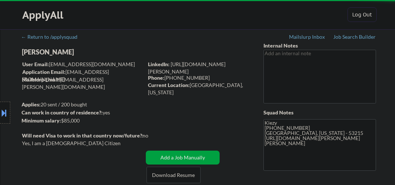
select select ""pending""
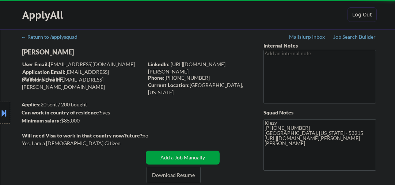
select select ""pending""
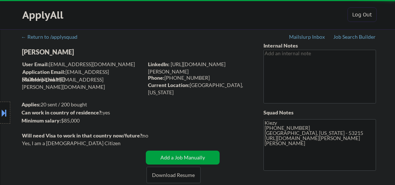
select select ""pending""
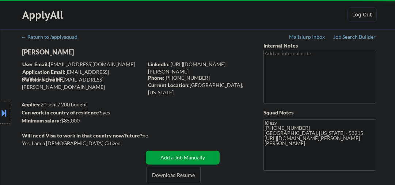
select select ""pending""
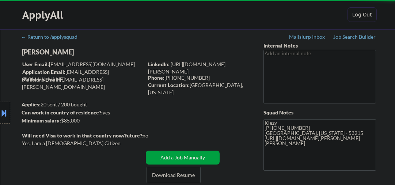
select select ""pending""
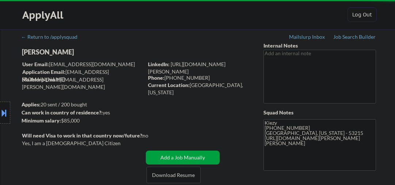
select select ""pending""
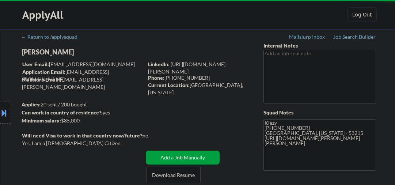
select select ""pending""
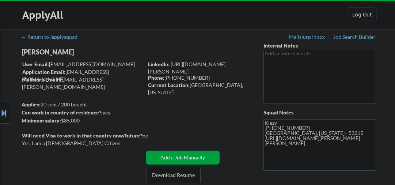
select select ""pending""
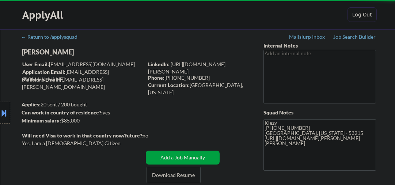
select select ""pending""
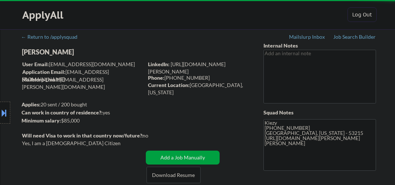
select select ""pending""
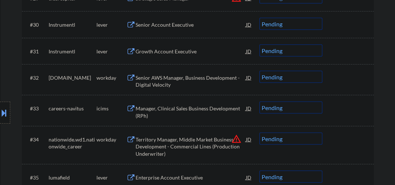
scroll to position [1129, 0]
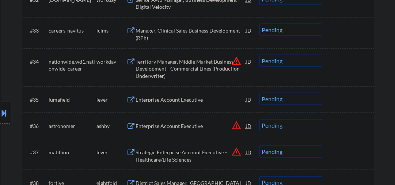
click at [164, 101] on div "Enterprise Account Executive" at bounding box center [190, 99] width 110 height 7
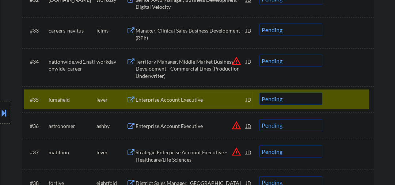
click at [280, 104] on select "Choose an option... Pending Applied Excluded (Questions) Excluded (Expired) Exc…" at bounding box center [290, 99] width 63 height 12
click at [175, 98] on div "Enterprise Account Executive" at bounding box center [190, 99] width 110 height 7
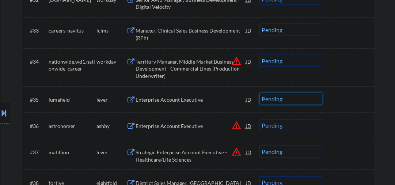
click at [269, 98] on select "Choose an option... Pending Applied Excluded (Questions) Excluded (Expired) Exc…" at bounding box center [290, 99] width 63 height 12
click at [259, 93] on select "Choose an option... Pending Applied Excluded (Questions) Excluded (Expired) Exc…" at bounding box center [290, 99] width 63 height 12
select select ""pending""
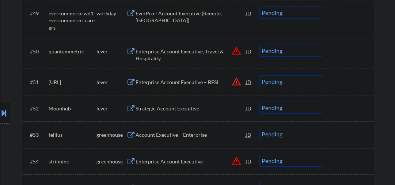
scroll to position [1636, 0]
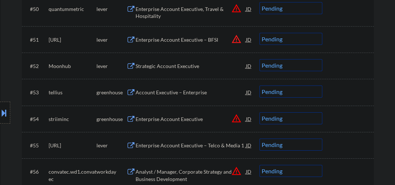
click at [155, 63] on div "Strategic Account Executive" at bounding box center [190, 65] width 110 height 7
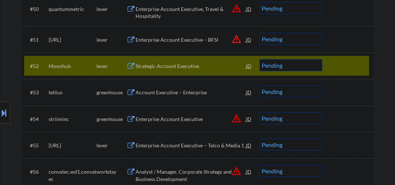
click at [275, 69] on select "Choose an option... Pending Applied Excluded (Questions) Excluded (Expired) Exc…" at bounding box center [290, 65] width 63 height 12
click at [259, 59] on select "Choose an option... Pending Applied Excluded (Questions) Excluded (Expired) Exc…" at bounding box center [290, 65] width 63 height 12
select select ""pending""
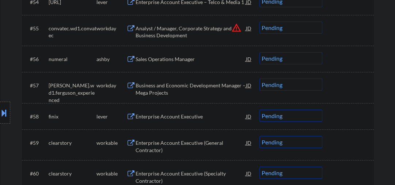
scroll to position [1791, 0]
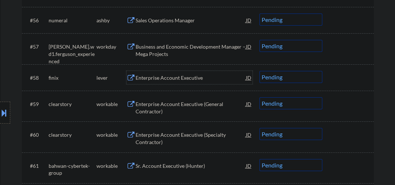
click at [174, 72] on div "Enterprise Account Executive" at bounding box center [190, 77] width 110 height 13
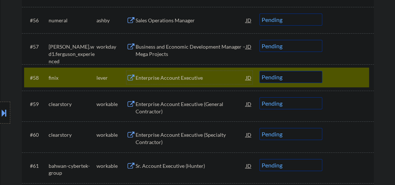
click at [269, 73] on select "Choose an option... Pending Applied Excluded (Questions) Excluded (Expired) Exc…" at bounding box center [290, 77] width 63 height 12
click at [259, 71] on select "Choose an option... Pending Applied Excluded (Questions) Excluded (Expired) Exc…" at bounding box center [290, 77] width 63 height 12
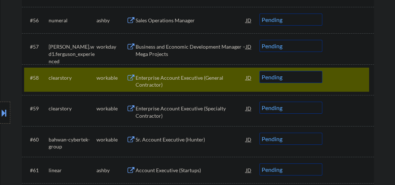
click at [162, 78] on div "Enterprise Account Executive (General Contractor)" at bounding box center [190, 81] width 110 height 14
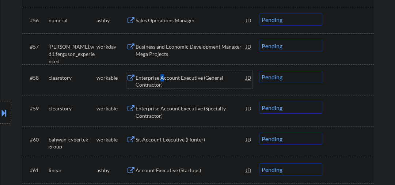
click at [289, 78] on select "Choose an option... Pending Applied Excluded (Questions) Excluded (Expired) Exc…" at bounding box center [290, 77] width 63 height 12
click at [259, 71] on select "Choose an option... Pending Applied Excluded (Questions) Excluded (Expired) Exc…" at bounding box center [290, 77] width 63 height 12
click at [167, 107] on div "Enterprise Account Executive (Specialty Contractor)" at bounding box center [190, 112] width 110 height 14
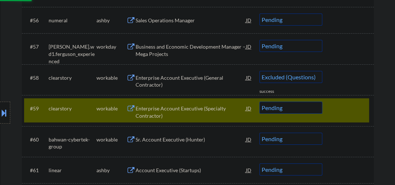
select select ""pending""
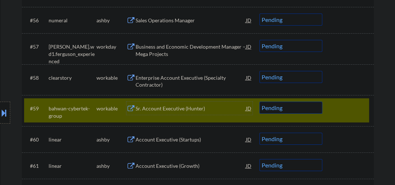
click at [337, 105] on div at bounding box center [349, 107] width 32 height 13
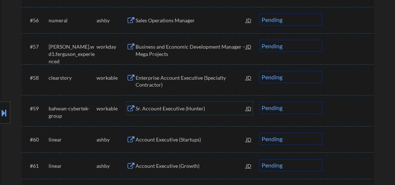
click at [146, 107] on div "Sr. Account Executive (Hunter)" at bounding box center [190, 108] width 110 height 7
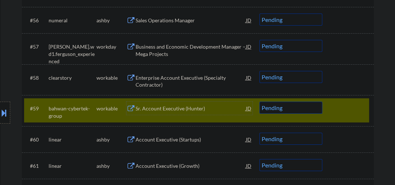
click at [168, 110] on div "Sr. Account Executive (Hunter)" at bounding box center [190, 108] width 110 height 7
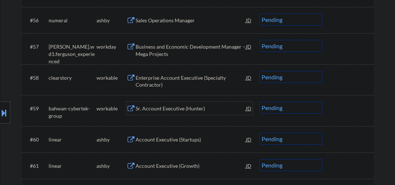
click at [292, 108] on select "Choose an option... Pending Applied Excluded (Questions) Excluded (Expired) Exc…" at bounding box center [290, 107] width 63 height 12
click at [259, 101] on select "Choose an option... Pending Applied Excluded (Questions) Excluded (Expired) Exc…" at bounding box center [290, 107] width 63 height 12
select select ""pending""
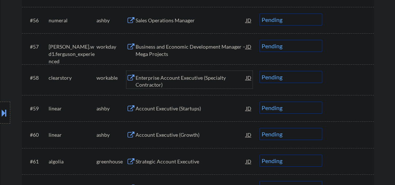
click at [172, 74] on div "Enterprise Account Executive (Specialty Contractor)" at bounding box center [190, 81] width 110 height 14
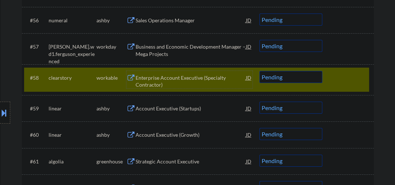
click at [157, 78] on div "Enterprise Account Executive (Specialty Contractor)" at bounding box center [190, 81] width 110 height 14
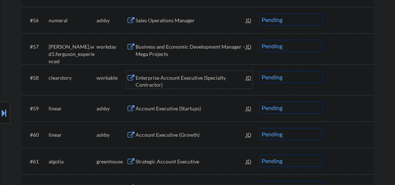
click at [283, 78] on select "Choose an option... Pending Applied Excluded (Questions) Excluded (Expired) Exc…" at bounding box center [290, 77] width 63 height 12
click at [259, 71] on select "Choose an option... Pending Applied Excluded (Questions) Excluded (Expired) Exc…" at bounding box center [290, 77] width 63 height 12
select select ""pending""
click at [160, 108] on div "Account Executive (Startups)" at bounding box center [190, 108] width 110 height 7
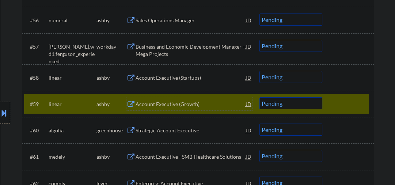
click at [273, 103] on select "Choose an option... Pending Applied Excluded (Questions) Excluded (Expired) Exc…" at bounding box center [290, 103] width 63 height 12
click at [259, 97] on select "Choose an option... Pending Applied Excluded (Questions) Excluded (Expired) Exc…" at bounding box center [290, 103] width 63 height 12
click at [156, 131] on div "Strategic Account Executive" at bounding box center [190, 130] width 110 height 7
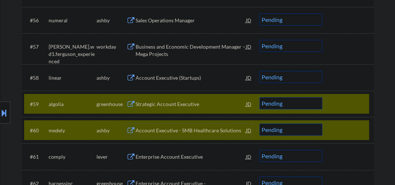
click at [355, 131] on div at bounding box center [349, 129] width 32 height 13
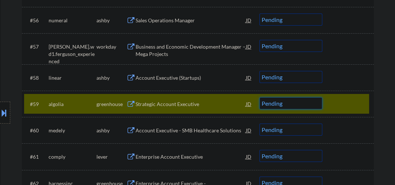
click at [297, 107] on select "Choose an option... Pending Applied Excluded (Questions) Excluded (Expired) Exc…" at bounding box center [290, 103] width 63 height 12
click at [259, 97] on select "Choose an option... Pending Applied Excluded (Questions) Excluded (Expired) Exc…" at bounding box center [290, 103] width 63 height 12
click at [195, 134] on div "Account Executive - SMB Healthcare Solutions" at bounding box center [190, 129] width 110 height 13
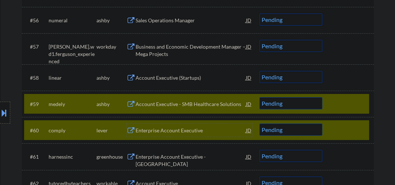
click at [346, 127] on div at bounding box center [349, 129] width 32 height 13
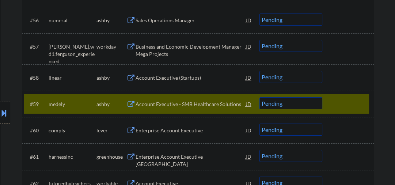
click at [211, 113] on div "#59 [PERSON_NAME] Account Executive - SMB Healthcare Solutions JD Choose an opt…" at bounding box center [196, 104] width 345 height 20
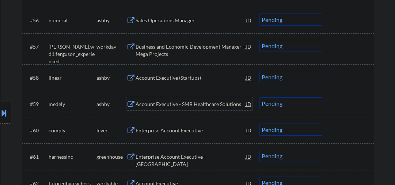
click at [188, 103] on div "Account Executive - SMB Healthcare Solutions" at bounding box center [190, 103] width 110 height 7
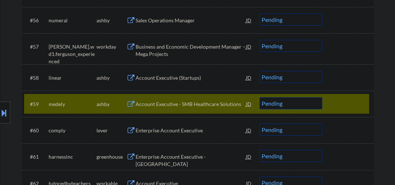
click at [168, 101] on div "Account Executive - SMB Healthcare Solutions" at bounding box center [190, 103] width 110 height 7
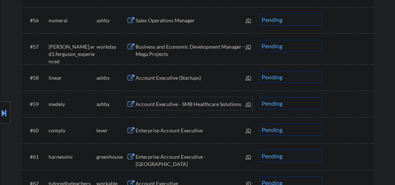
click at [289, 102] on select "Choose an option... Pending Applied Excluded (Questions) Excluded (Expired) Exc…" at bounding box center [290, 103] width 63 height 12
click at [259, 97] on select "Choose an option... Pending Applied Excluded (Questions) Excluded (Expired) Exc…" at bounding box center [290, 103] width 63 height 12
click at [167, 129] on div "Enterprise Account Executive" at bounding box center [190, 130] width 110 height 7
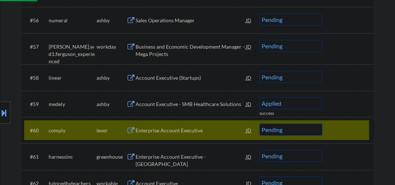
select select ""pending""
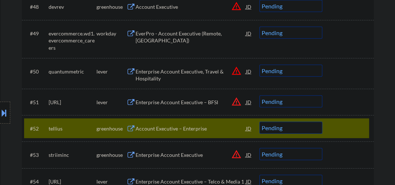
scroll to position [1636, 0]
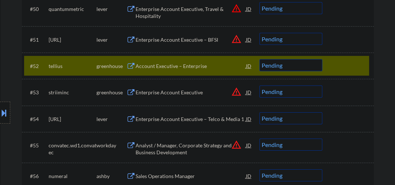
click at [332, 64] on div "#52 tellius greenhouse Account Executive – Enterprise JD warning_amber Choose a…" at bounding box center [196, 66] width 345 height 20
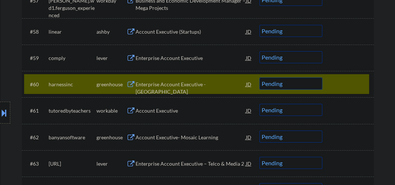
scroll to position [1869, 0]
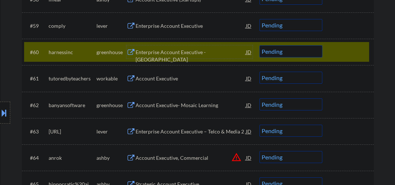
click at [196, 53] on div "Enterprise Account Executive - [GEOGRAPHIC_DATA]" at bounding box center [190, 56] width 110 height 14
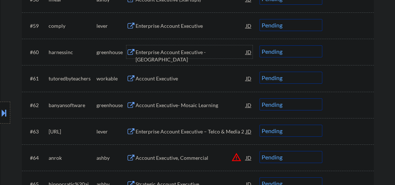
click at [164, 53] on div "Enterprise Account Executive - [GEOGRAPHIC_DATA]" at bounding box center [190, 56] width 110 height 14
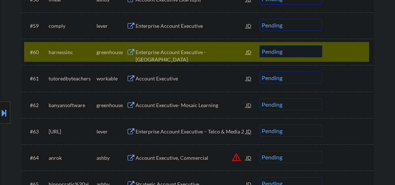
click at [275, 56] on select "Choose an option... Pending Applied Excluded (Questions) Excluded (Expired) Exc…" at bounding box center [290, 51] width 63 height 12
click at [259, 45] on select "Choose an option... Pending Applied Excluded (Questions) Excluded (Expired) Exc…" at bounding box center [290, 51] width 63 height 12
click at [150, 75] on div "Account Executive" at bounding box center [190, 78] width 110 height 7
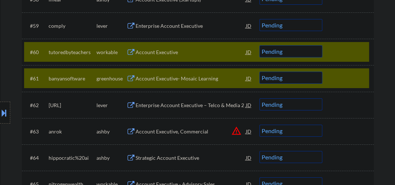
click at [342, 90] on div "#61 banyansoftware greenhouse Account Executive- Mosaic Learning JD Choose an o…" at bounding box center [198, 78] width 352 height 26
click at [339, 84] on div at bounding box center [349, 78] width 32 height 13
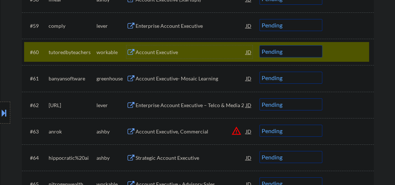
click at [174, 54] on div "Account Executive" at bounding box center [190, 52] width 110 height 7
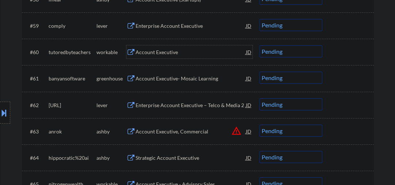
click at [275, 51] on select "Choose an option... Pending Applied Excluded (Questions) Excluded (Expired) Exc…" at bounding box center [290, 51] width 63 height 12
click at [259, 45] on select "Choose an option... Pending Applied Excluded (Questions) Excluded (Expired) Exc…" at bounding box center [290, 51] width 63 height 12
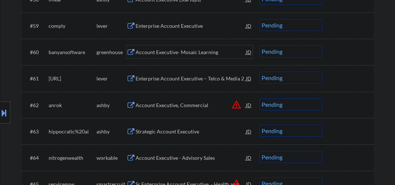
click at [163, 55] on div "Account Executive- Mosaic Learning" at bounding box center [190, 52] width 110 height 7
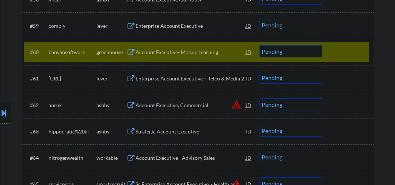
click at [278, 54] on select "Choose an option... Pending Applied Excluded (Questions) Excluded (Expired) Exc…" at bounding box center [290, 51] width 63 height 12
click at [259, 45] on select "Choose an option... Pending Applied Excluded (Questions) Excluded (Expired) Exc…" at bounding box center [290, 51] width 63 height 12
click at [165, 28] on div "Enterprise Account Executive" at bounding box center [190, 25] width 110 height 7
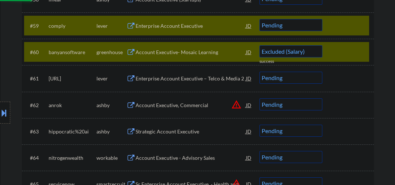
select select ""pending""
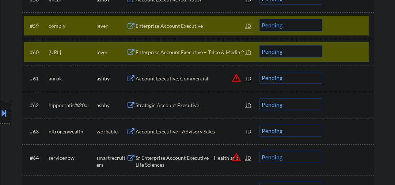
click at [327, 54] on div "#60 [URL] lever Enterprise Account Executive – Telco & Media 2 JD Choose an opt…" at bounding box center [196, 52] width 345 height 20
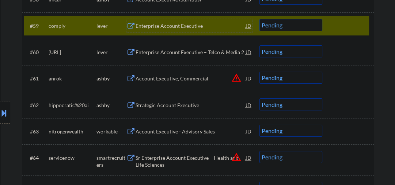
click at [179, 20] on div "Enterprise Account Executive" at bounding box center [190, 25] width 110 height 13
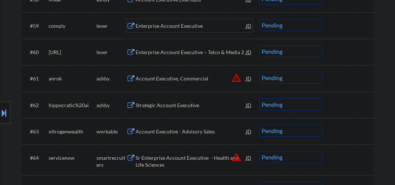
scroll to position [1830, 0]
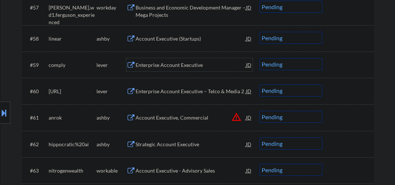
click at [272, 62] on select "Choose an option... Pending Applied Excluded (Questions) Excluded (Expired) Exc…" at bounding box center [290, 64] width 63 height 12
click at [259, 58] on select "Choose an option... Pending Applied Excluded (Questions) Excluded (Expired) Exc…" at bounding box center [290, 64] width 63 height 12
select select ""pending""
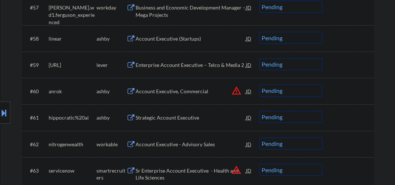
click at [190, 41] on div "Account Executive (Startups)" at bounding box center [190, 38] width 110 height 7
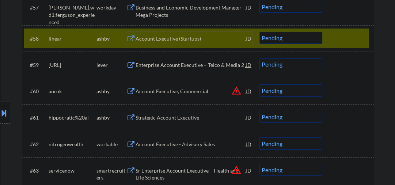
click at [190, 40] on div "Account Executive (Startups)" at bounding box center [190, 38] width 110 height 7
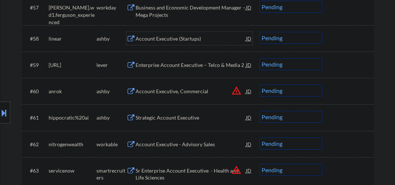
click at [280, 39] on select "Choose an option... Pending Applied Excluded (Questions) Excluded (Expired) Exc…" at bounding box center [290, 38] width 63 height 12
click at [259, 32] on select "Choose an option... Pending Applied Excluded (Questions) Excluded (Expired) Exc…" at bounding box center [290, 38] width 63 height 12
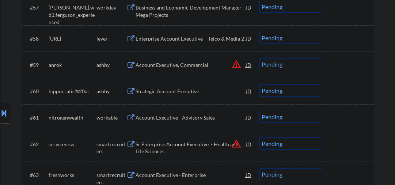
click at [156, 39] on div "Enterprise Account Executive – Telco & Media 2" at bounding box center [190, 38] width 110 height 7
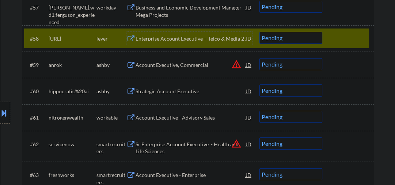
click at [172, 39] on div "Enterprise Account Executive – Telco & Media 2" at bounding box center [190, 38] width 110 height 7
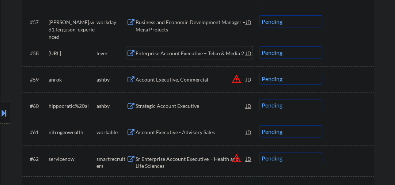
scroll to position [1791, 0]
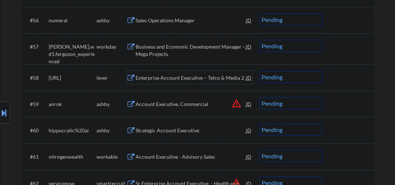
click at [279, 79] on select "Choose an option... Pending Applied Excluded (Questions) Excluded (Expired) Exc…" at bounding box center [290, 77] width 63 height 12
click at [259, 71] on select "Choose an option... Pending Applied Excluded (Questions) Excluded (Expired) Exc…" at bounding box center [290, 77] width 63 height 12
select select ""pending""
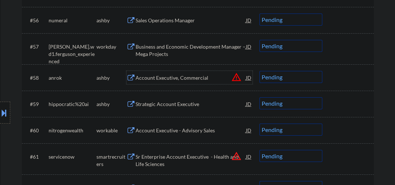
click at [182, 80] on div "Account Executive, Commercial" at bounding box center [190, 77] width 110 height 7
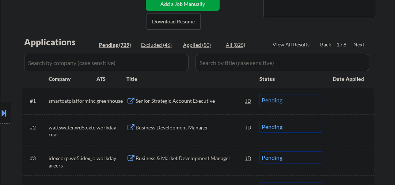
scroll to position [78, 0]
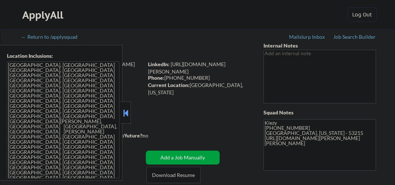
click at [127, 107] on button at bounding box center [126, 112] width 8 height 11
select select ""pending""
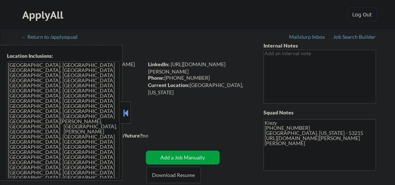
select select ""pending""
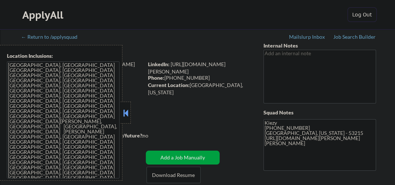
select select ""pending""
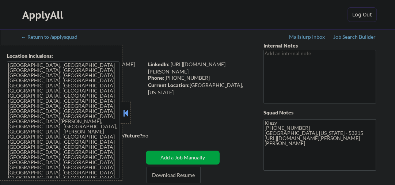
select select ""pending""
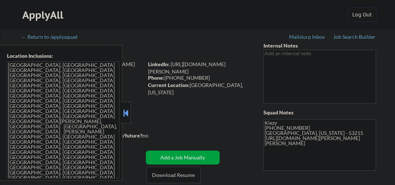
select select ""pending""
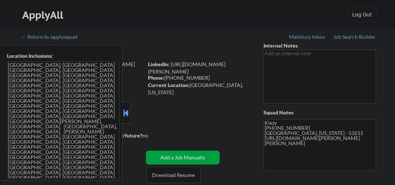
select select ""pending""
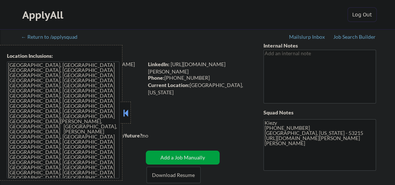
select select ""pending""
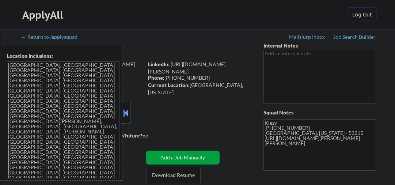
select select ""pending""
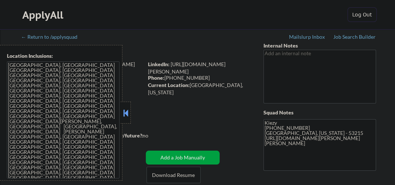
select select ""pending""
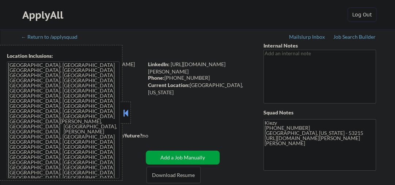
select select ""pending""
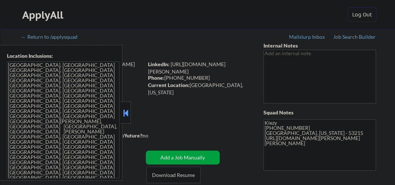
select select ""pending""
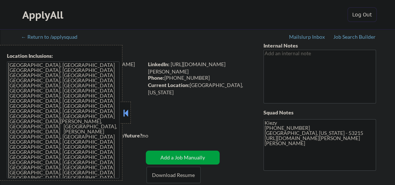
select select ""pending""
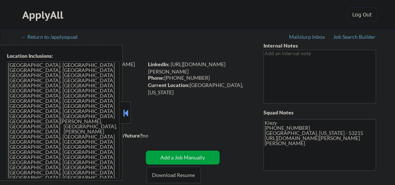
select select ""pending""
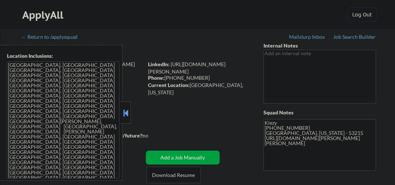
select select ""pending""
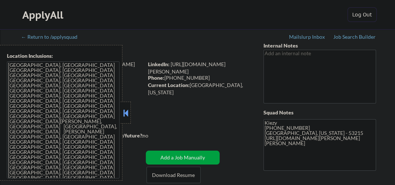
select select ""pending""
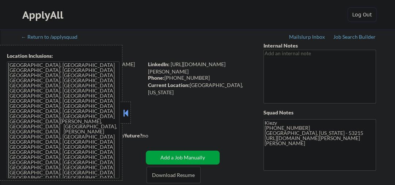
select select ""pending""
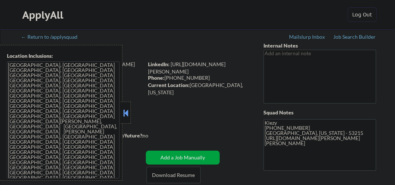
select select ""pending""
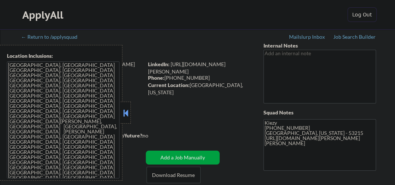
select select ""pending""
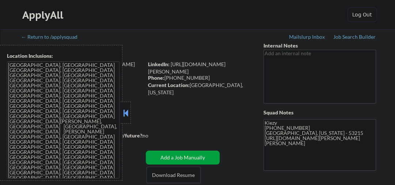
select select ""pending""
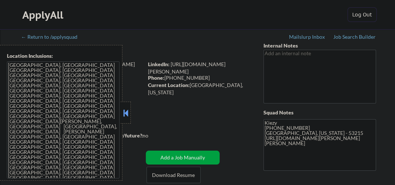
select select ""pending""
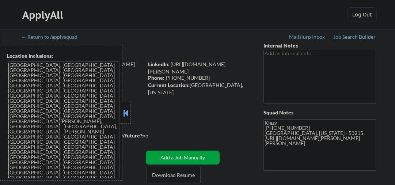
select select ""pending""
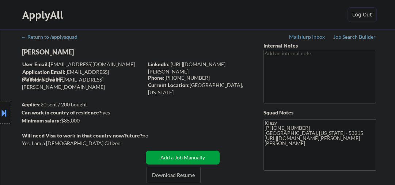
select select ""pending""
